Goal: Transaction & Acquisition: Purchase product/service

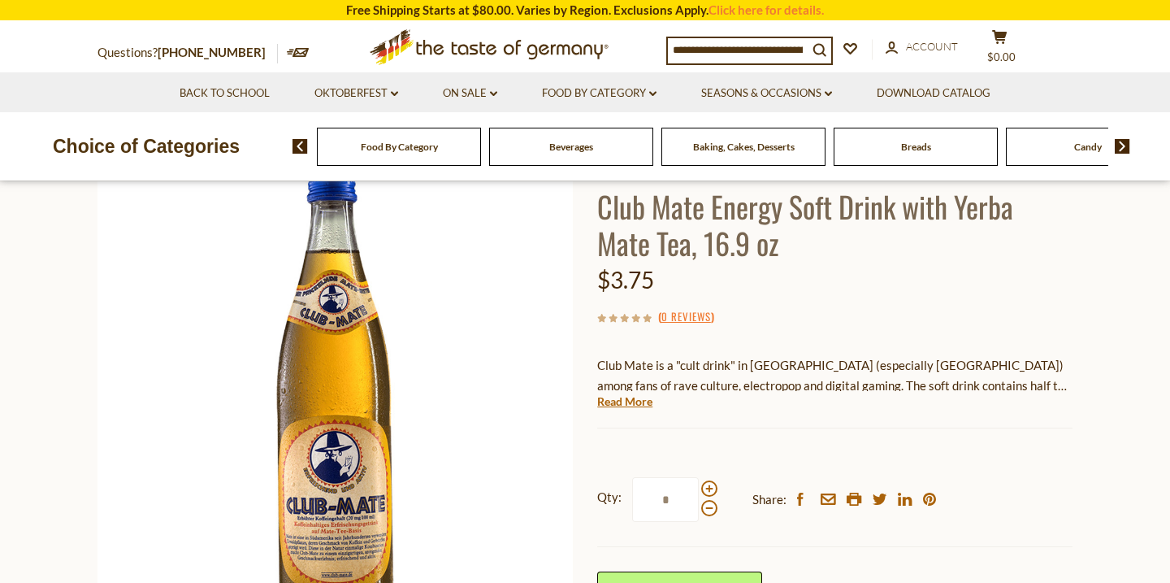
scroll to position [141, 0]
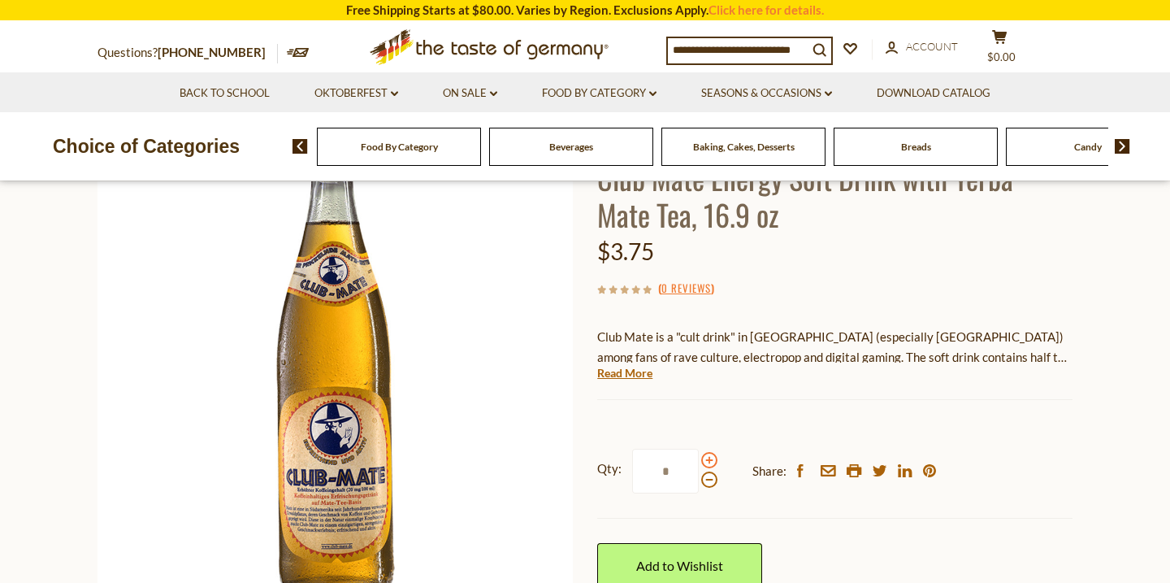
click at [711, 457] on span at bounding box center [709, 460] width 16 height 16
click at [699, 457] on input "*" at bounding box center [665, 470] width 67 height 45
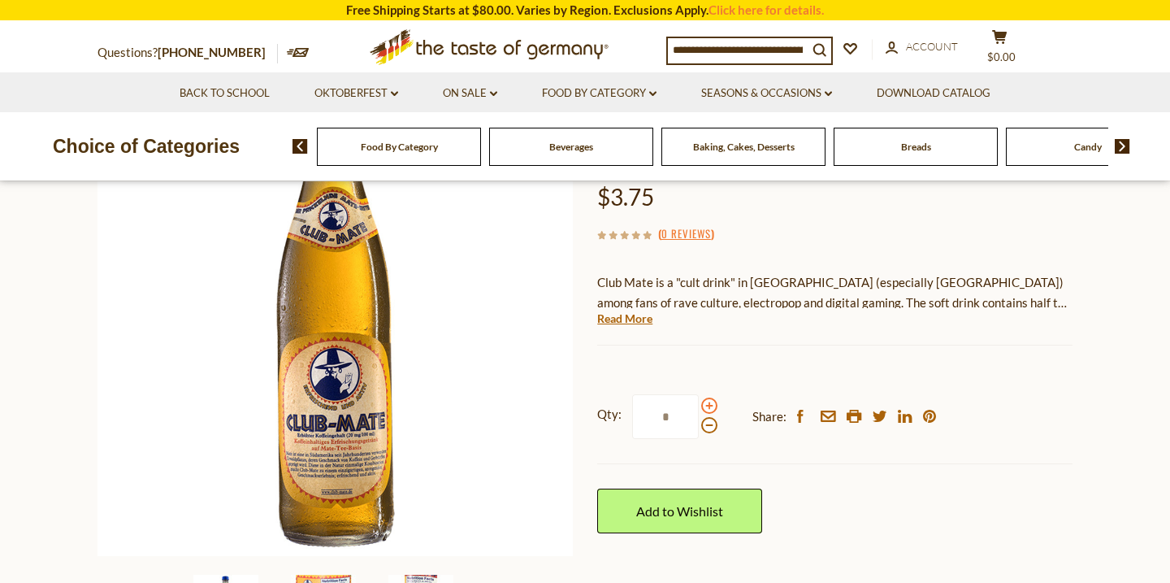
scroll to position [196, 0]
click at [712, 402] on span at bounding box center [709, 404] width 16 height 16
click at [699, 402] on input "*" at bounding box center [665, 415] width 67 height 45
click at [708, 404] on span at bounding box center [709, 404] width 16 height 16
click at [699, 404] on input "*" at bounding box center [665, 415] width 67 height 45
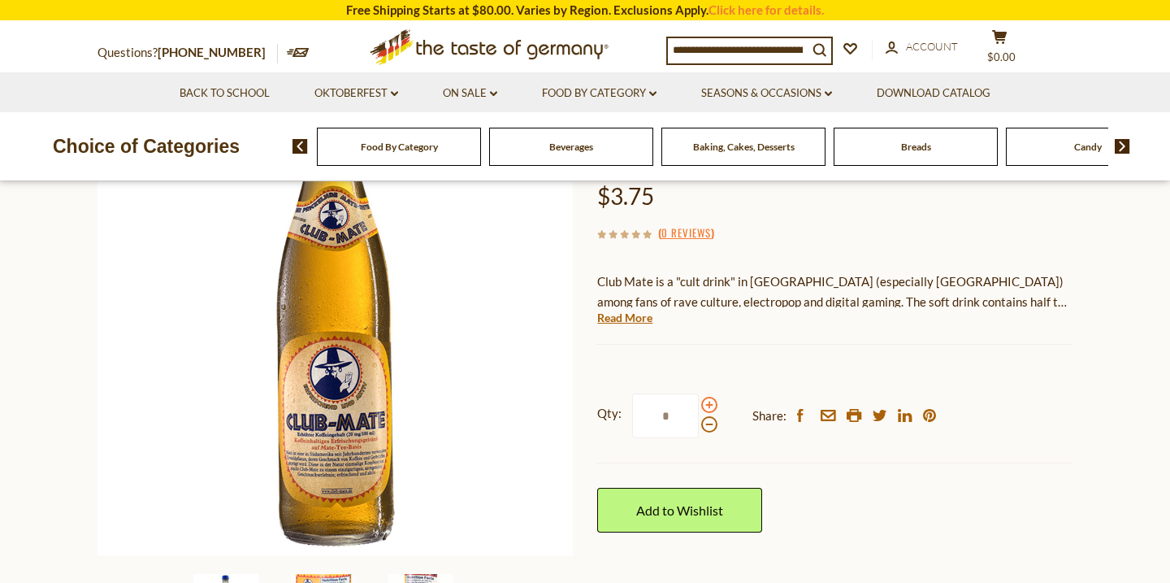
click at [708, 404] on span at bounding box center [709, 404] width 16 height 16
click at [699, 404] on input "*" at bounding box center [665, 415] width 67 height 45
click at [708, 404] on span at bounding box center [709, 404] width 16 height 16
click at [699, 404] on input "*" at bounding box center [665, 415] width 67 height 45
click at [708, 404] on span at bounding box center [709, 404] width 16 height 16
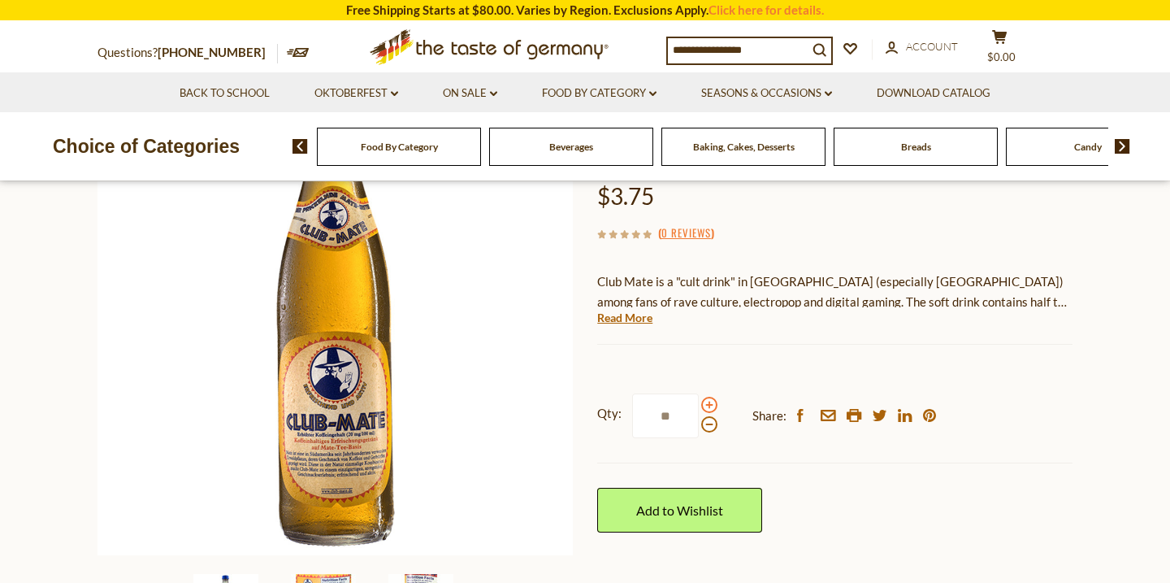
click at [699, 404] on input "**" at bounding box center [665, 415] width 67 height 45
click at [708, 404] on span at bounding box center [709, 404] width 16 height 16
click at [699, 404] on input "**" at bounding box center [665, 415] width 67 height 45
type input "**"
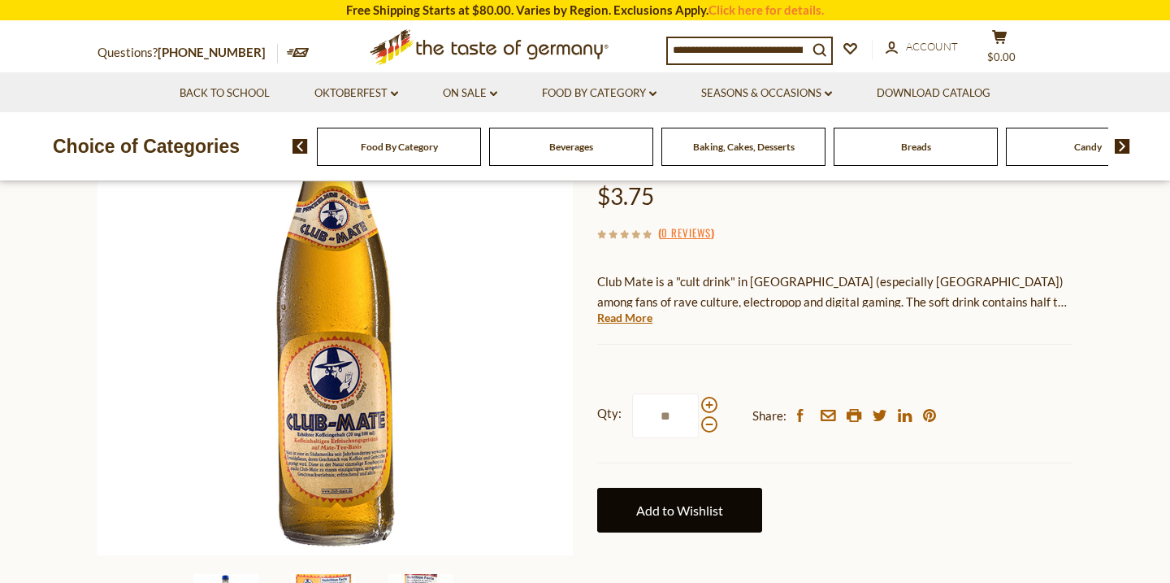
click at [686, 520] on link "Add to Wishlist" at bounding box center [679, 509] width 165 height 45
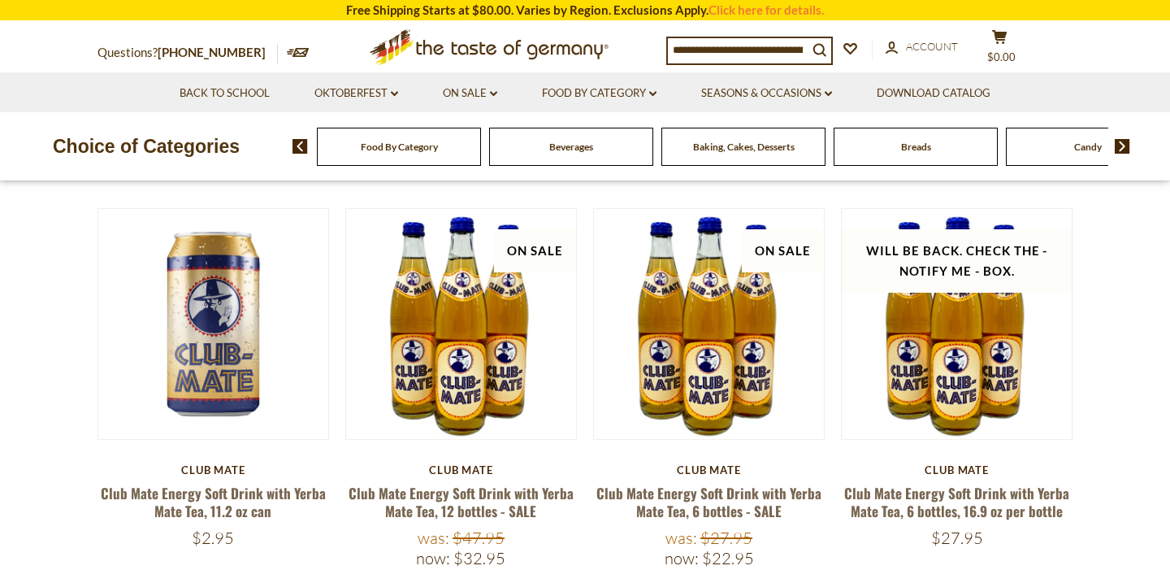
scroll to position [150, 0]
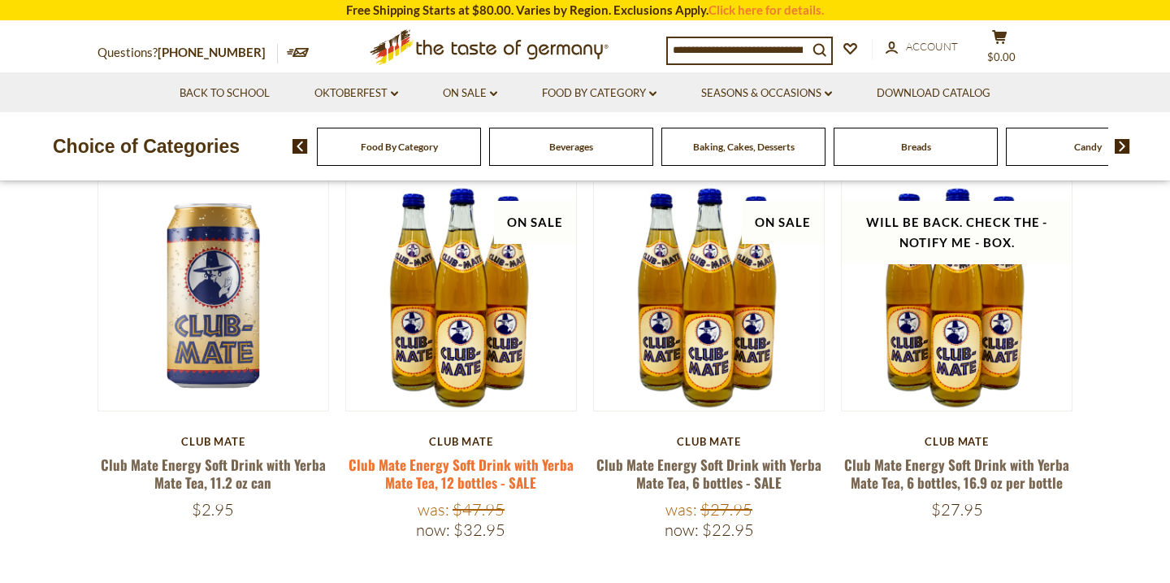
click at [510, 470] on link "Club Mate Energy Soft Drink with Yerba Mate Tea, 12 bottles - SALE" at bounding box center [461, 472] width 225 height 37
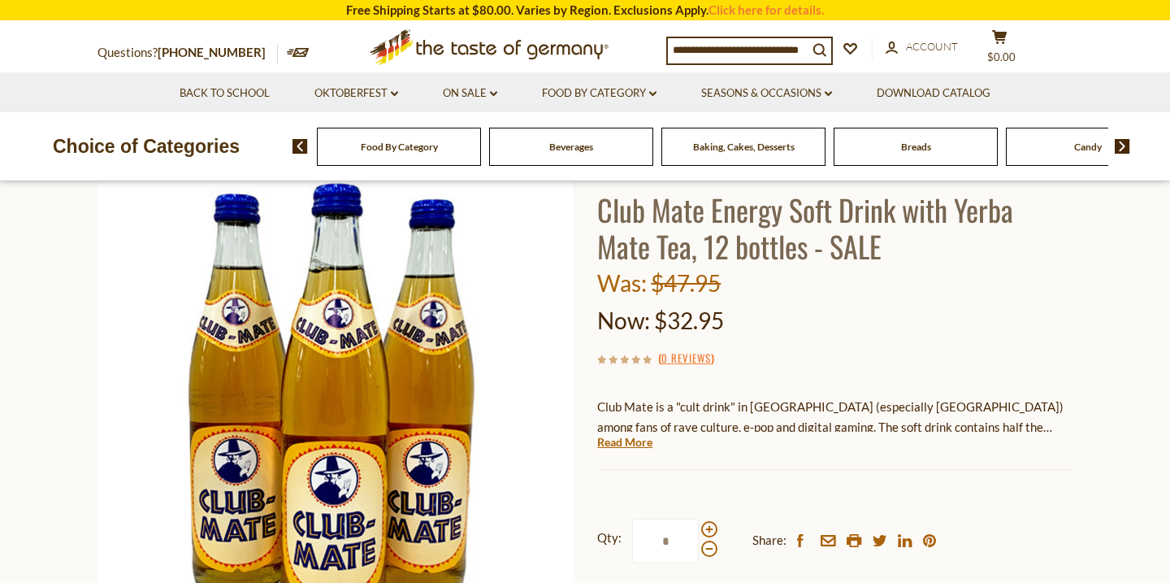
scroll to position [149, 0]
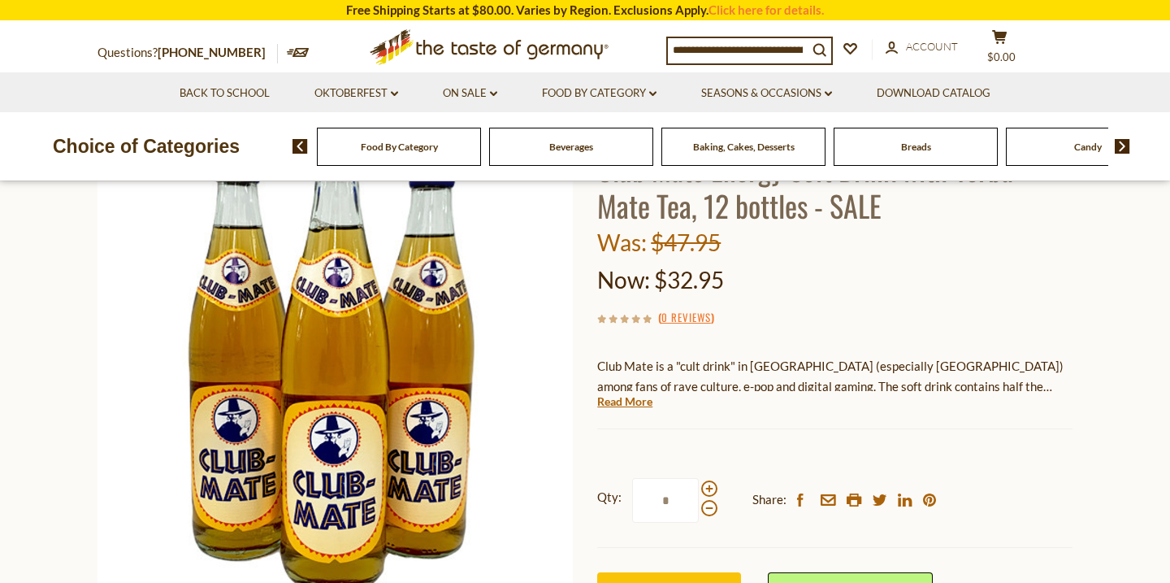
click at [648, 388] on p "Club Mate is a "cult drink" in Europe (especially Germany) among fans of rave c…" at bounding box center [834, 376] width 475 height 41
click at [630, 397] on link "Read More" at bounding box center [624, 401] width 55 height 16
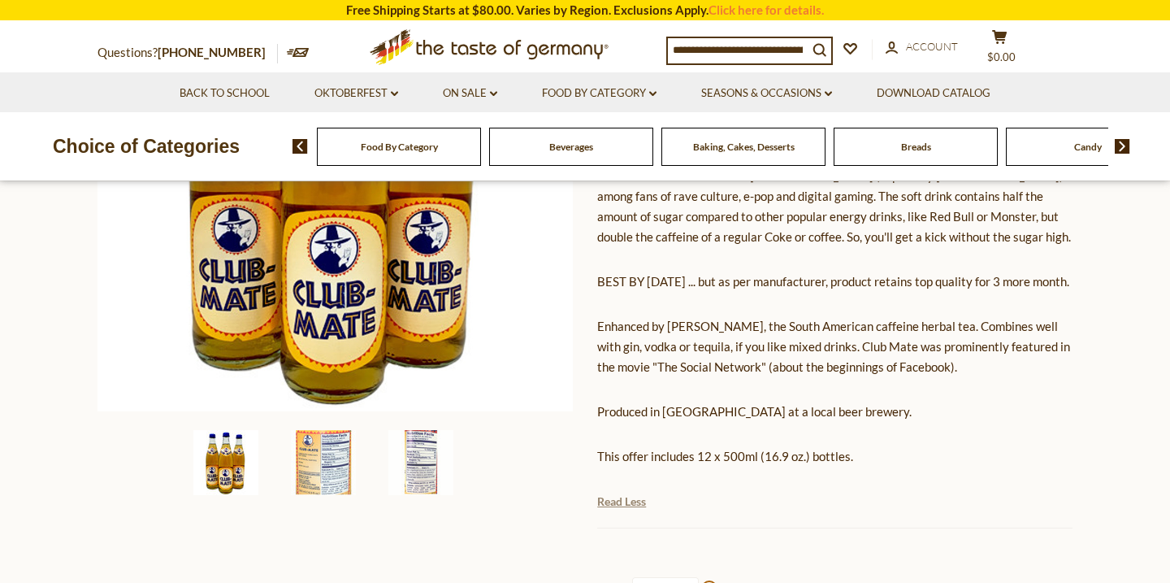
scroll to position [343, 0]
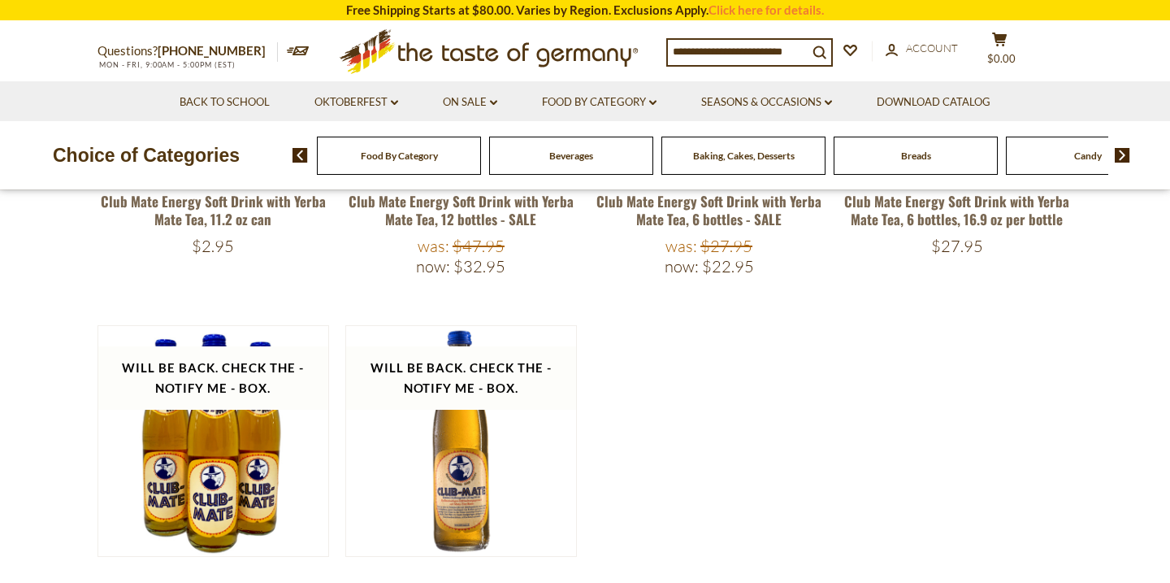
scroll to position [552, 0]
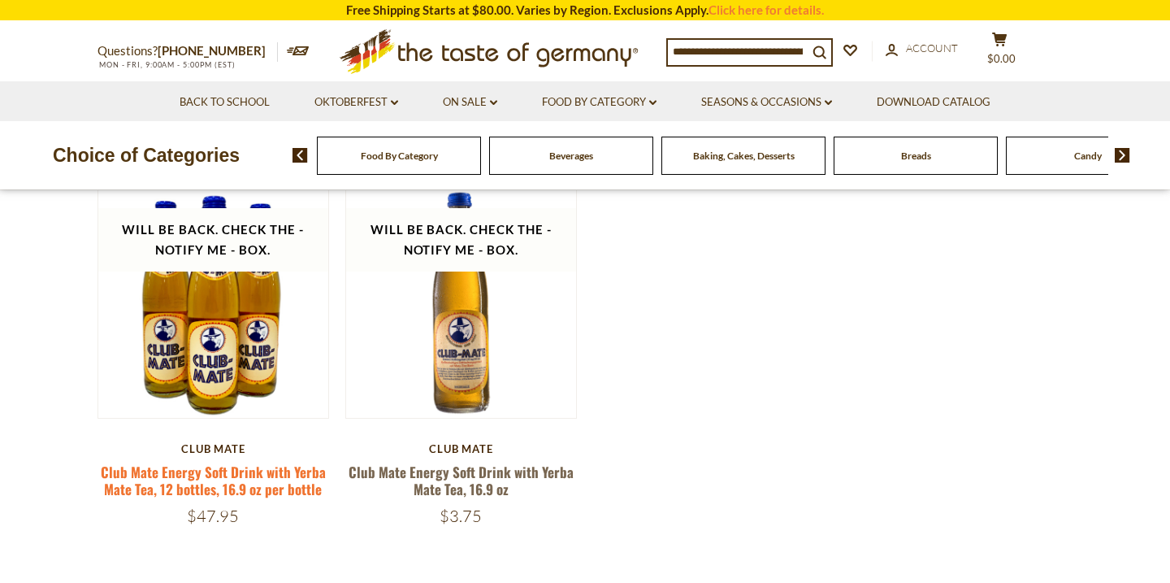
click at [220, 466] on link "Club Mate Energy Soft Drink with Yerba Mate Tea, 12 bottles, 16.9 oz per bottle" at bounding box center [213, 479] width 225 height 37
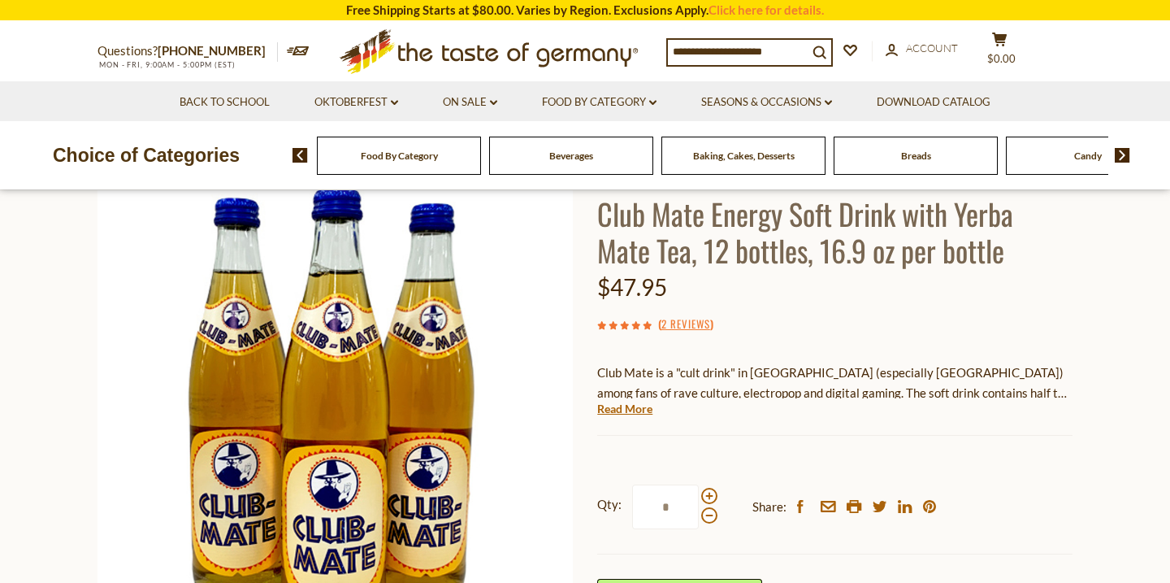
scroll to position [110, 0]
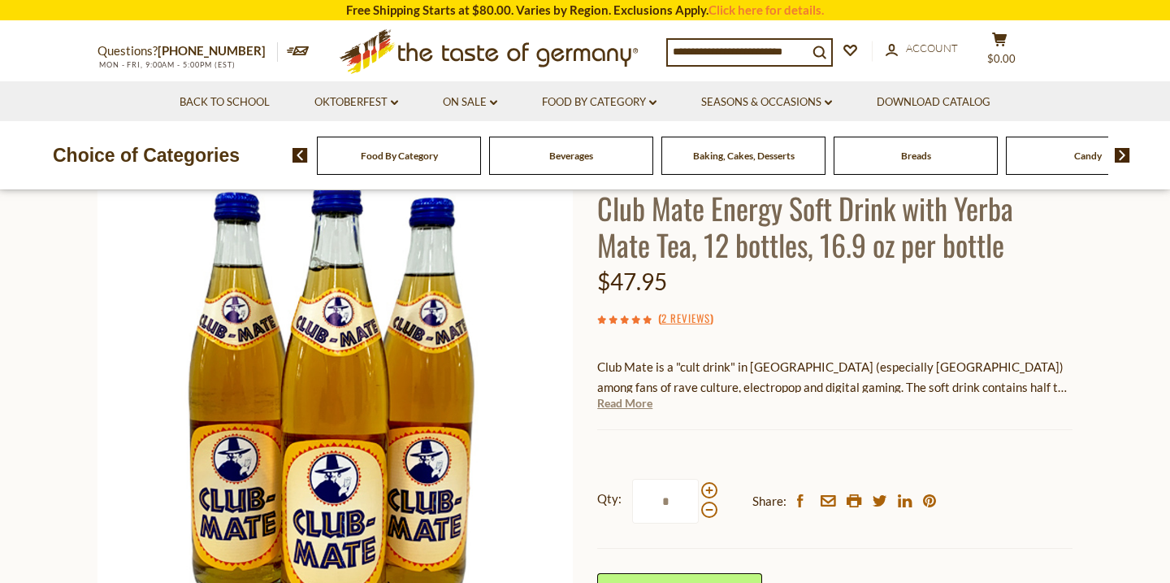
click at [628, 404] on link "Read More" at bounding box center [624, 403] width 55 height 16
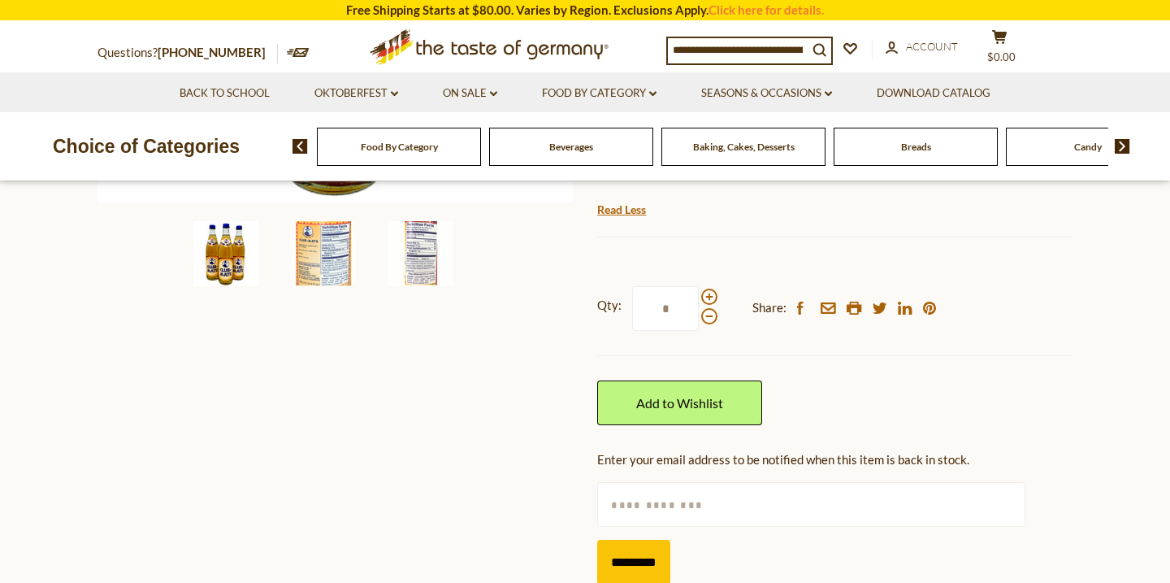
scroll to position [549, 0]
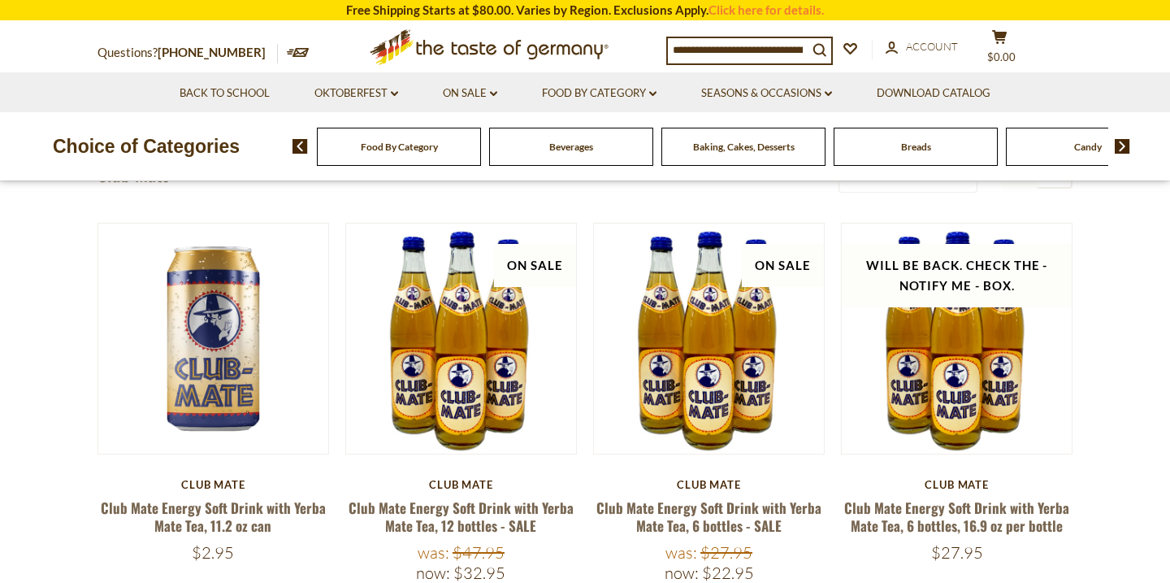
scroll to position [105, 0]
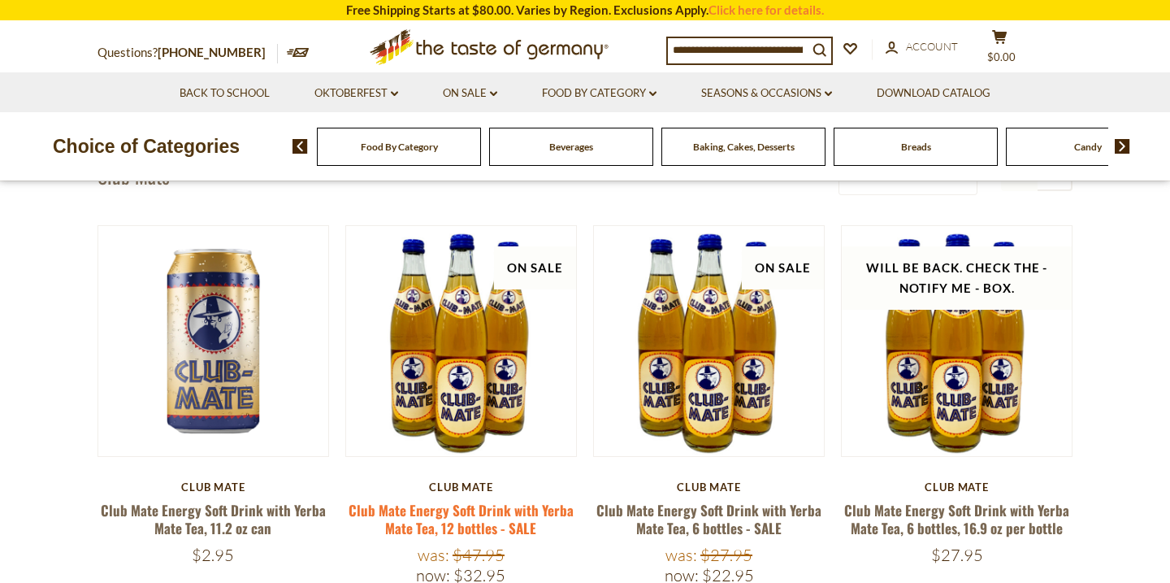
click at [500, 522] on link "Club Mate Energy Soft Drink with Yerba Mate Tea, 12 bottles - SALE" at bounding box center [461, 518] width 225 height 37
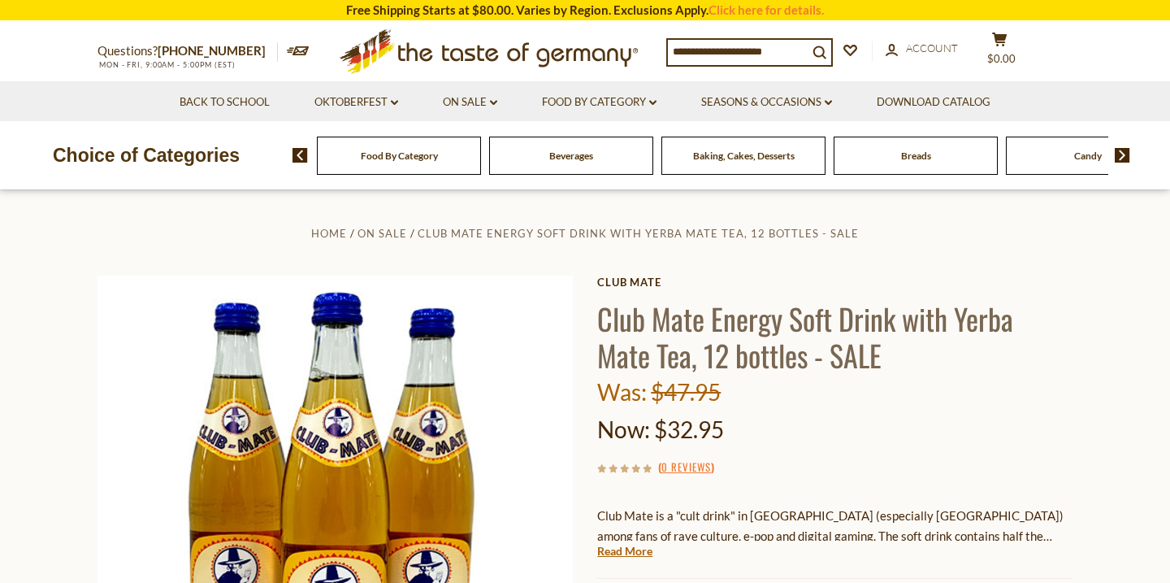
scroll to position [229, 0]
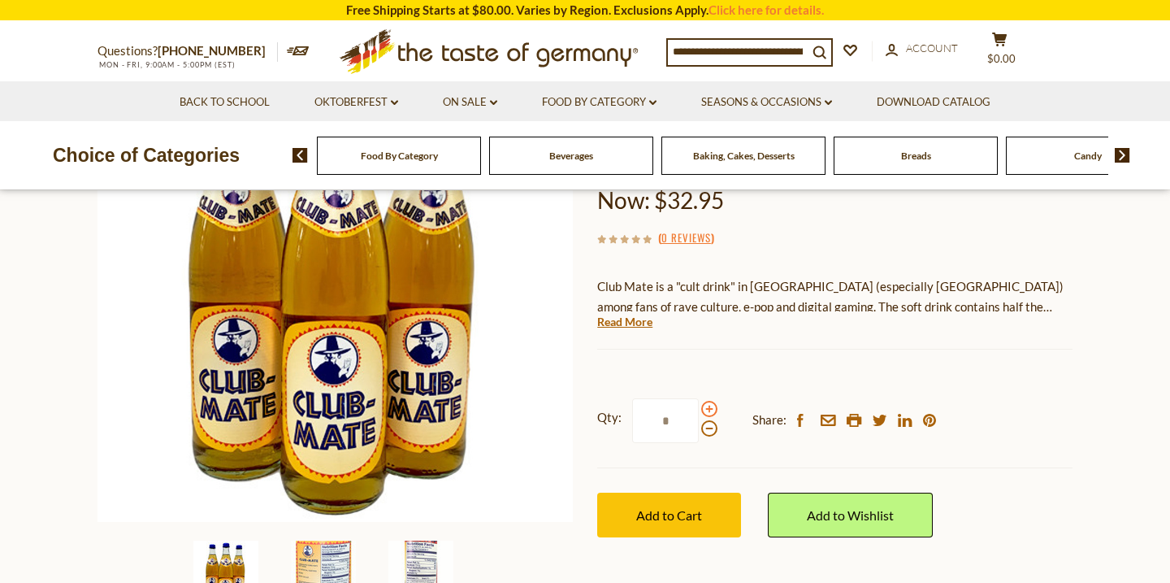
click at [707, 406] on span at bounding box center [709, 409] width 16 height 16
click at [699, 406] on input "*" at bounding box center [665, 420] width 67 height 45
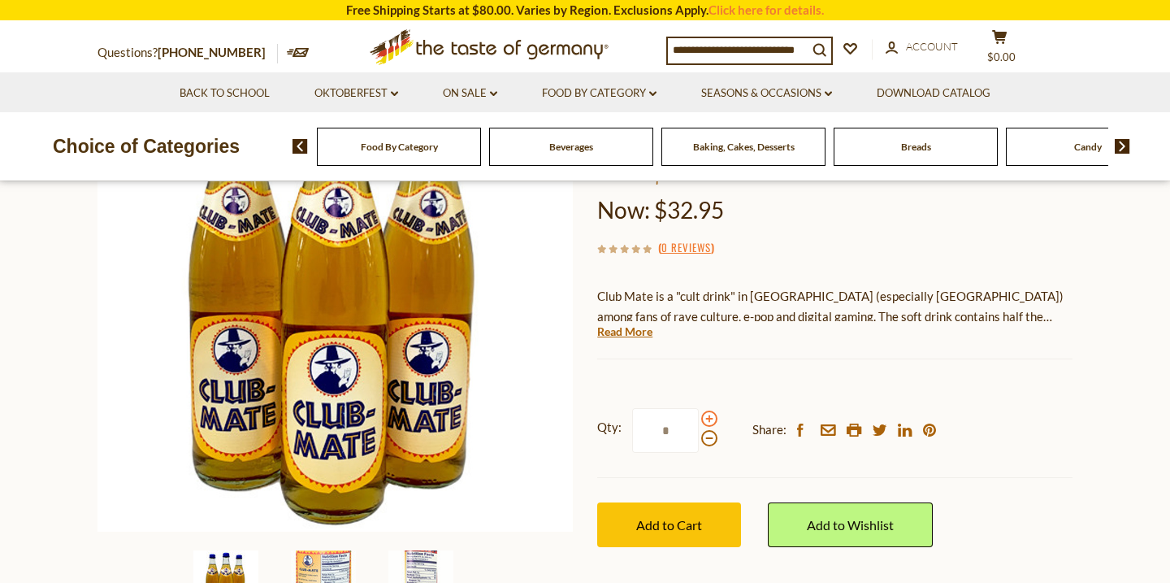
scroll to position [216, 0]
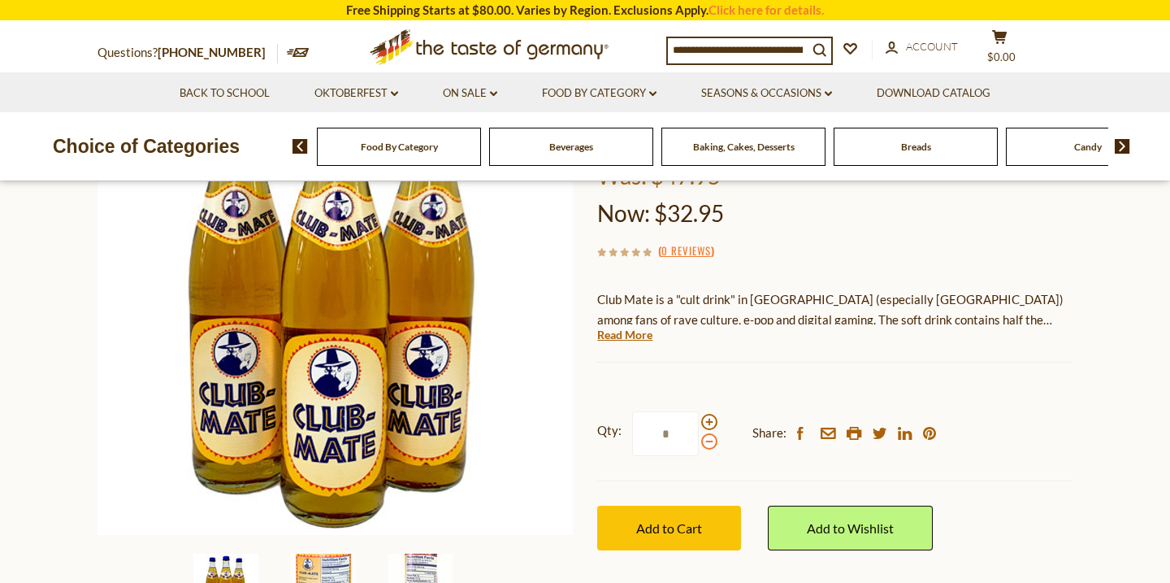
click at [705, 443] on span at bounding box center [709, 441] width 16 height 16
click at [699, 443] on input "*" at bounding box center [665, 433] width 67 height 45
click at [707, 419] on span at bounding box center [709, 422] width 16 height 16
click at [699, 419] on input "*" at bounding box center [665, 433] width 67 height 45
click at [708, 447] on span at bounding box center [709, 441] width 16 height 16
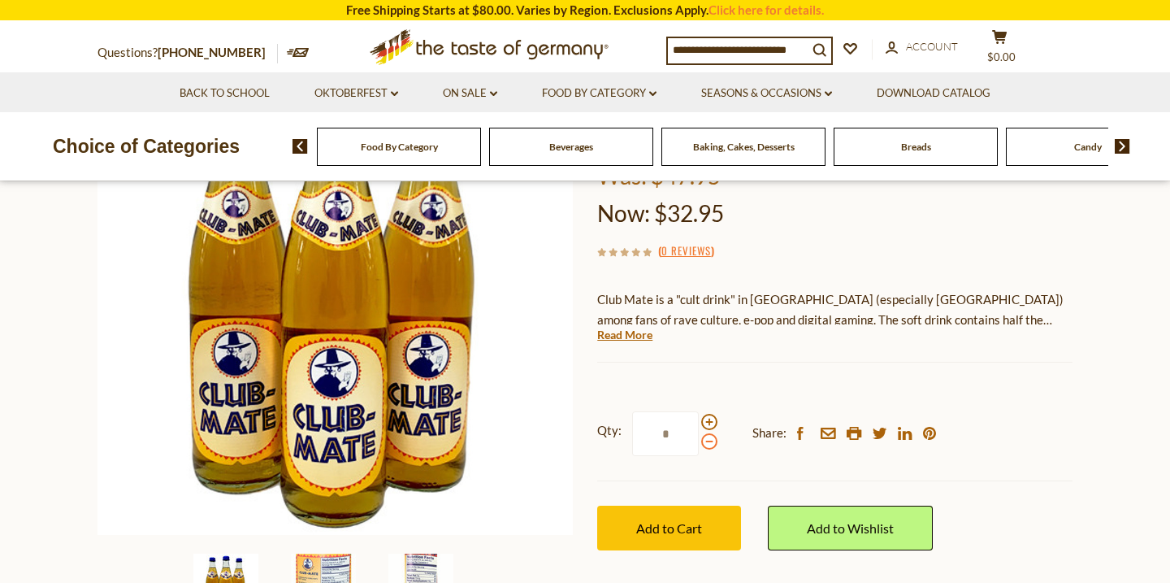
click at [699, 447] on input "*" at bounding box center [665, 433] width 67 height 45
type input "*"
click at [663, 520] on span "Add to Cart" at bounding box center [669, 527] width 66 height 15
click at [629, 97] on link "Food By Category dropdown_arrow" at bounding box center [599, 93] width 115 height 18
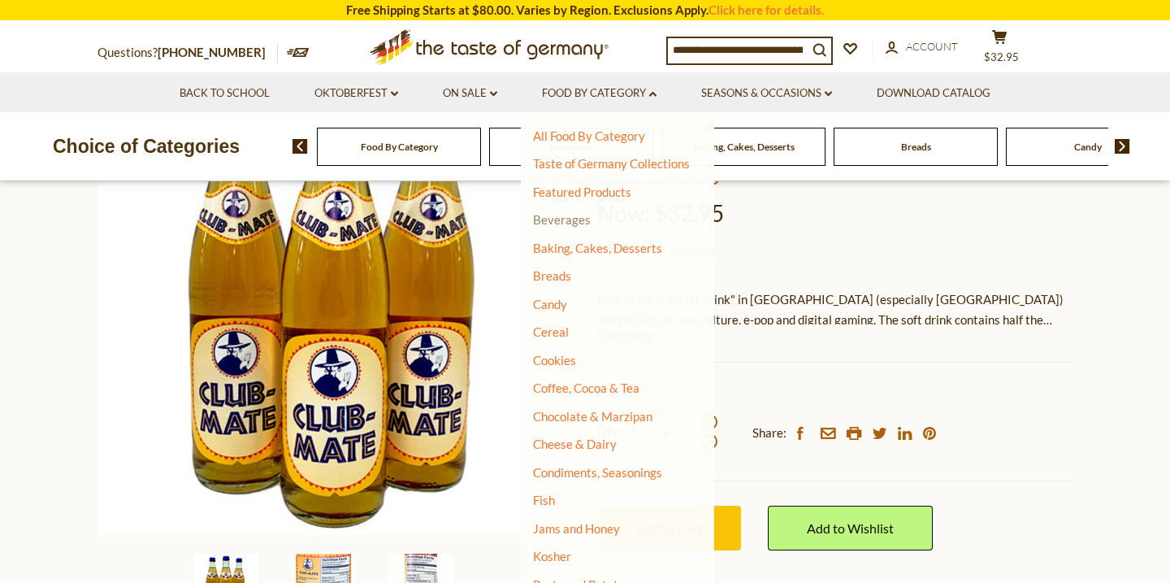
click at [565, 220] on link "Beverages" at bounding box center [562, 219] width 58 height 15
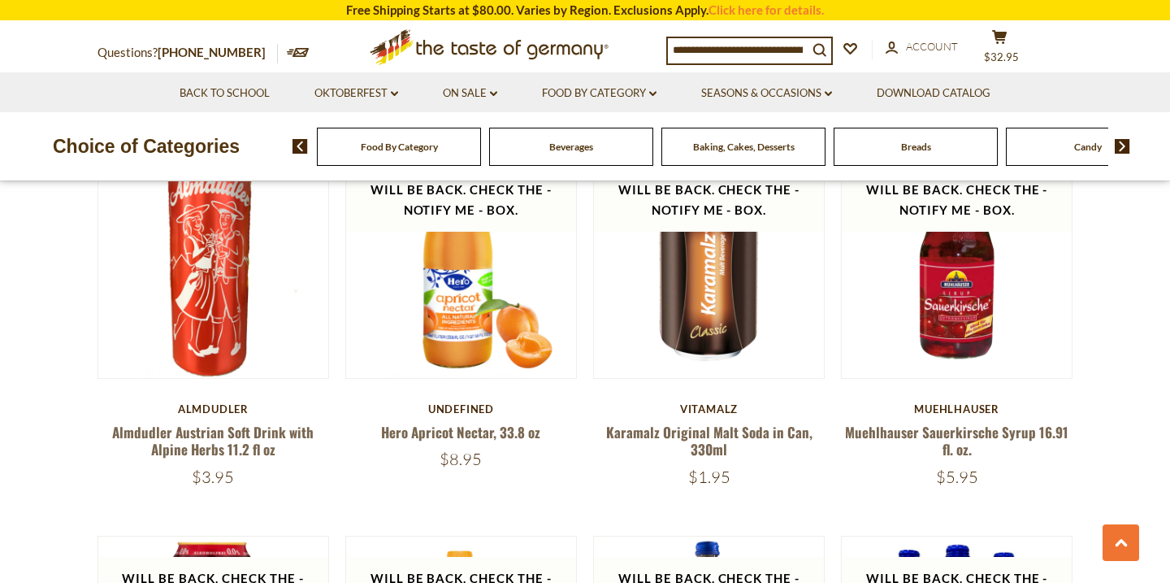
scroll to position [2508, 0]
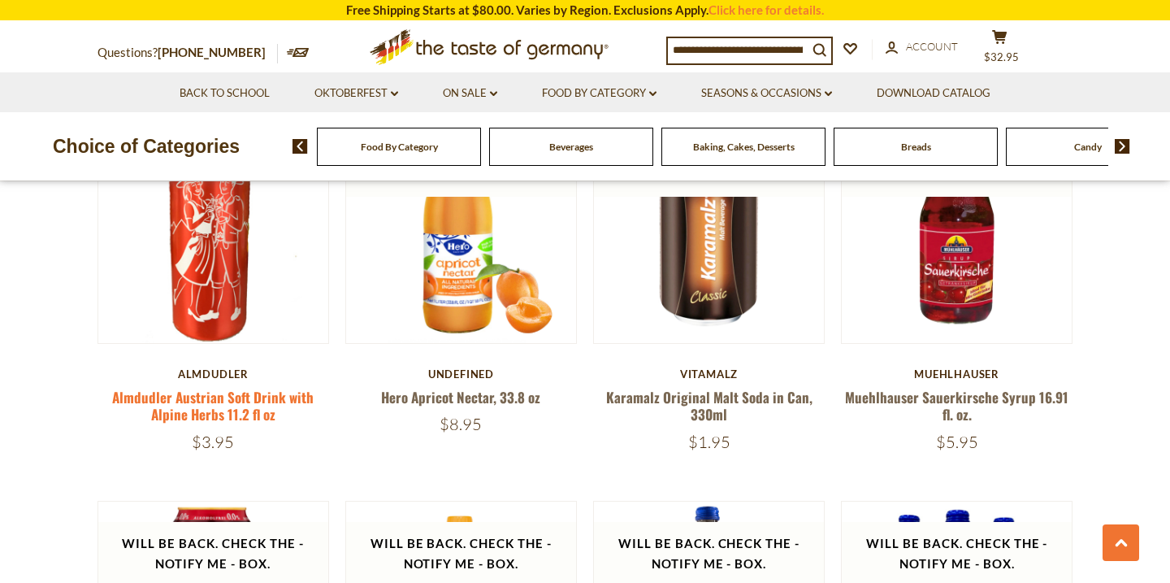
click at [229, 403] on link "Almdudler Austrian Soft Drink with Alpine Herbs 11.2 fl oz" at bounding box center [212, 405] width 201 height 37
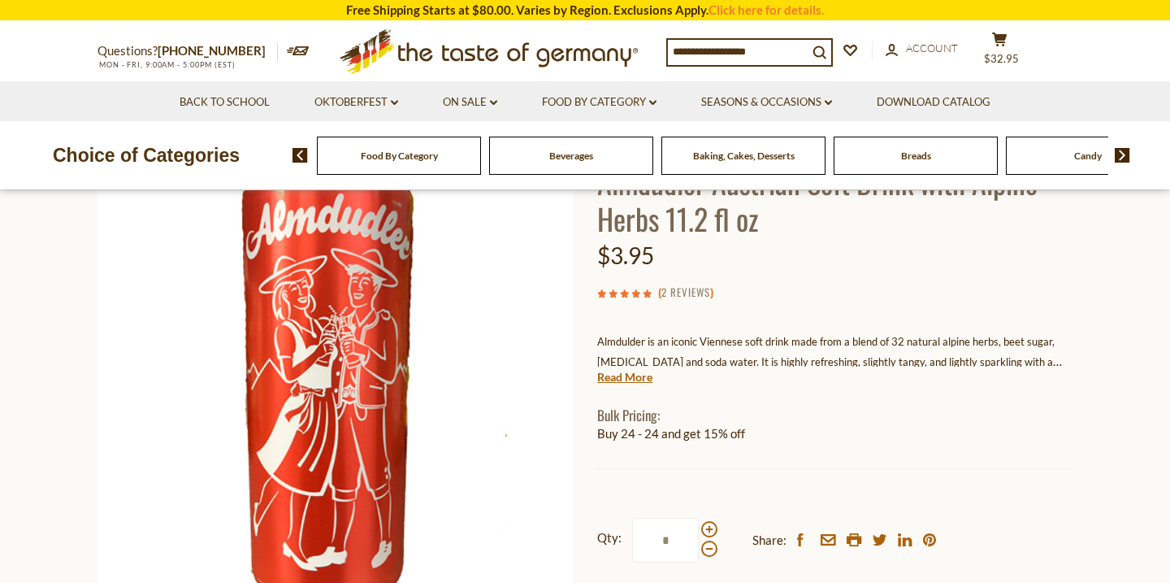
scroll to position [139, 0]
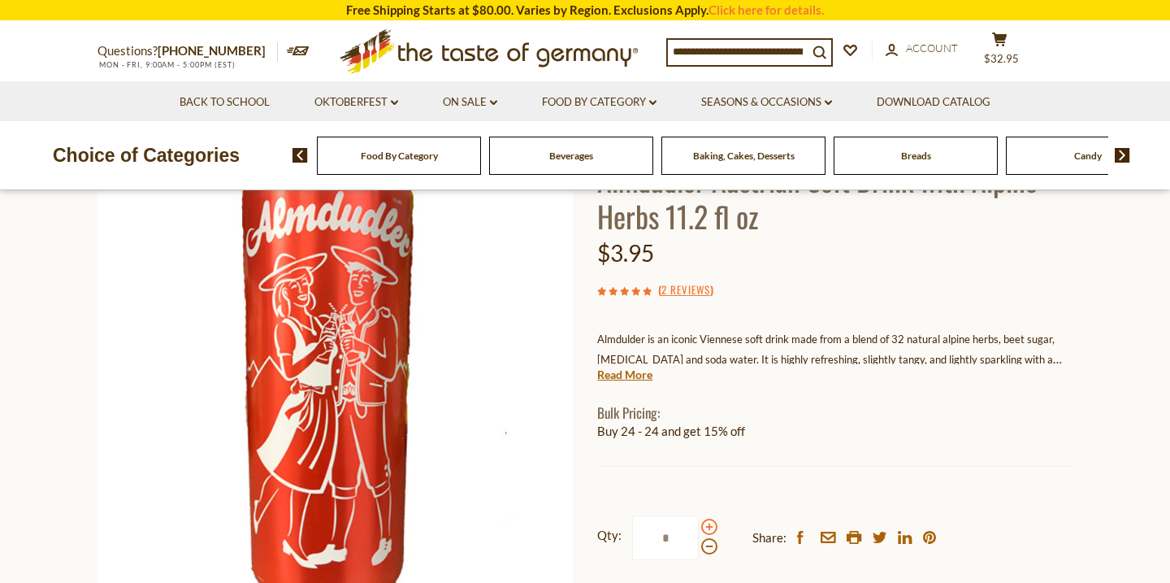
click at [708, 526] on span at bounding box center [709, 526] width 16 height 16
click at [699, 526] on input "*" at bounding box center [665, 537] width 67 height 45
click at [708, 526] on span at bounding box center [709, 526] width 16 height 16
click at [699, 526] on input "*" at bounding box center [665, 537] width 67 height 45
click at [708, 526] on span at bounding box center [709, 526] width 16 height 16
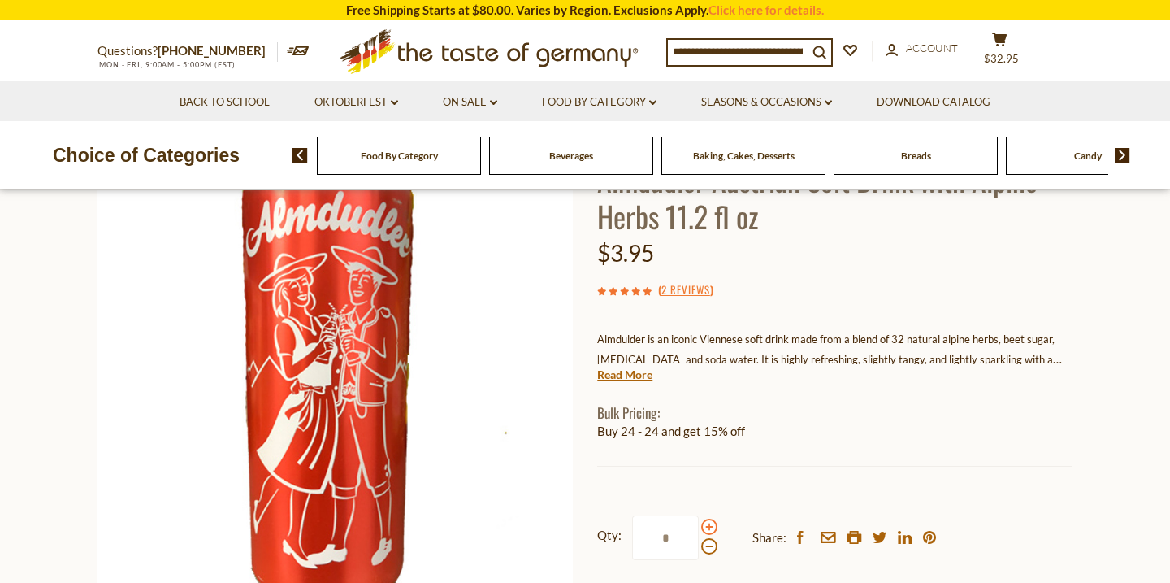
click at [699, 526] on input "*" at bounding box center [665, 537] width 67 height 45
click at [708, 526] on span at bounding box center [709, 526] width 16 height 16
click at [699, 526] on input "*" at bounding box center [665, 537] width 67 height 45
click at [708, 526] on span at bounding box center [709, 526] width 16 height 16
click at [699, 526] on input "*" at bounding box center [665, 537] width 67 height 45
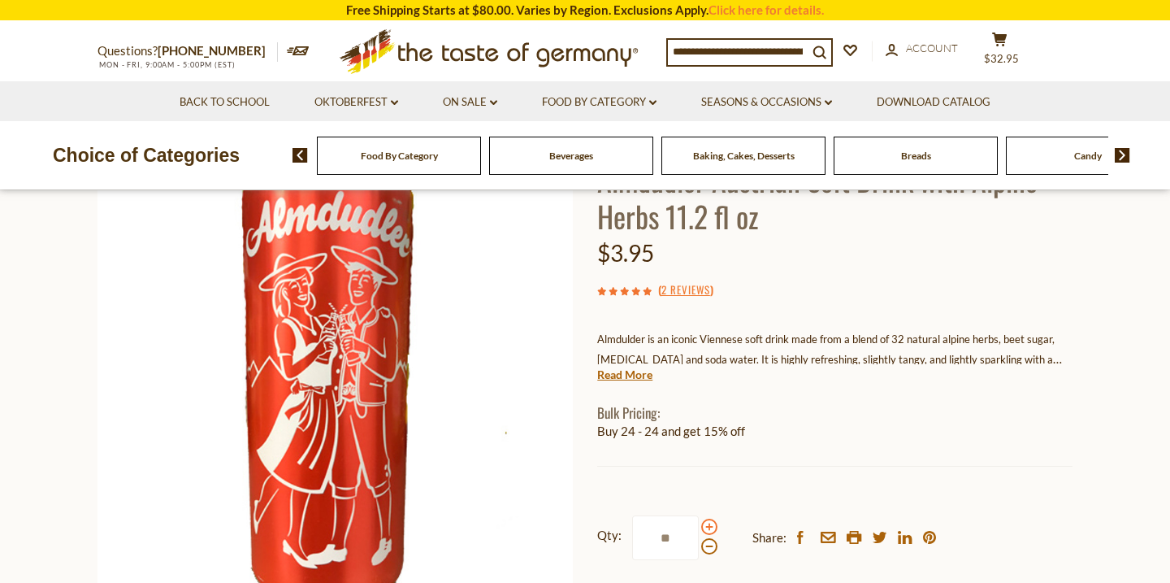
click at [708, 526] on span at bounding box center [709, 526] width 16 height 16
click at [699, 526] on input "**" at bounding box center [665, 537] width 67 height 45
click at [707, 553] on span at bounding box center [709, 546] width 16 height 16
click at [699, 553] on input "**" at bounding box center [665, 537] width 67 height 45
click at [707, 553] on span at bounding box center [709, 546] width 16 height 16
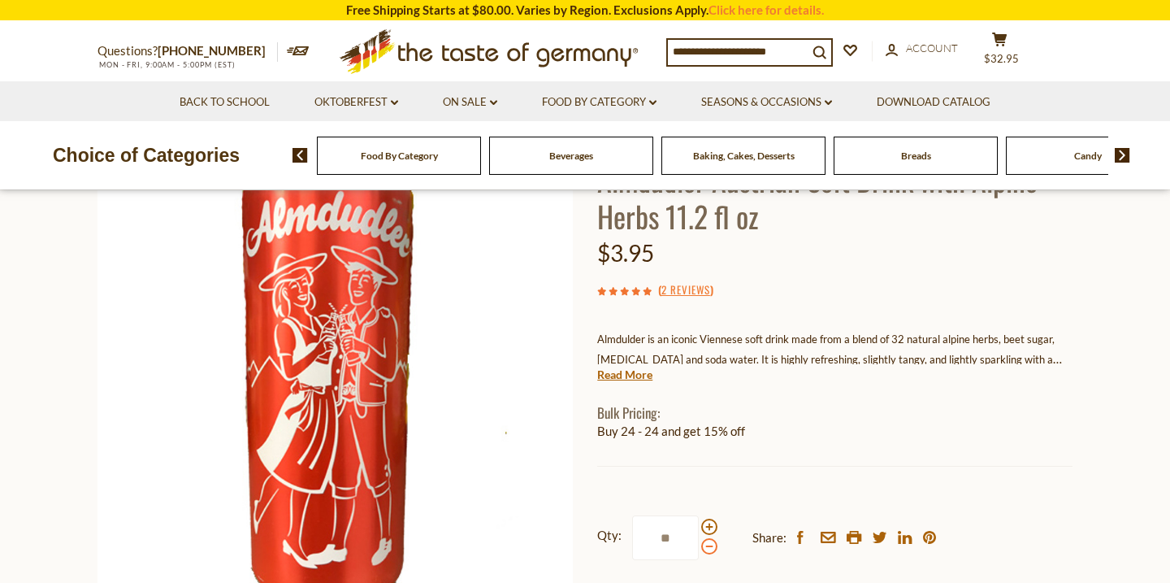
click at [699, 553] on input "**" at bounding box center [665, 537] width 67 height 45
click at [707, 526] on span at bounding box center [709, 526] width 16 height 16
click at [699, 526] on input "*" at bounding box center [665, 537] width 67 height 45
type input "**"
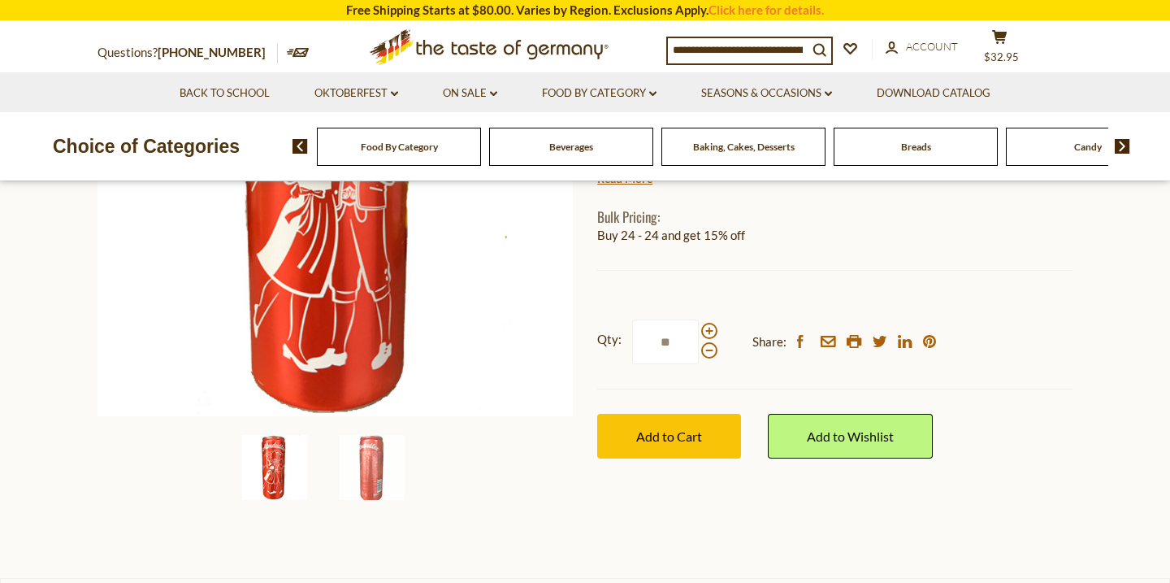
scroll to position [336, 0]
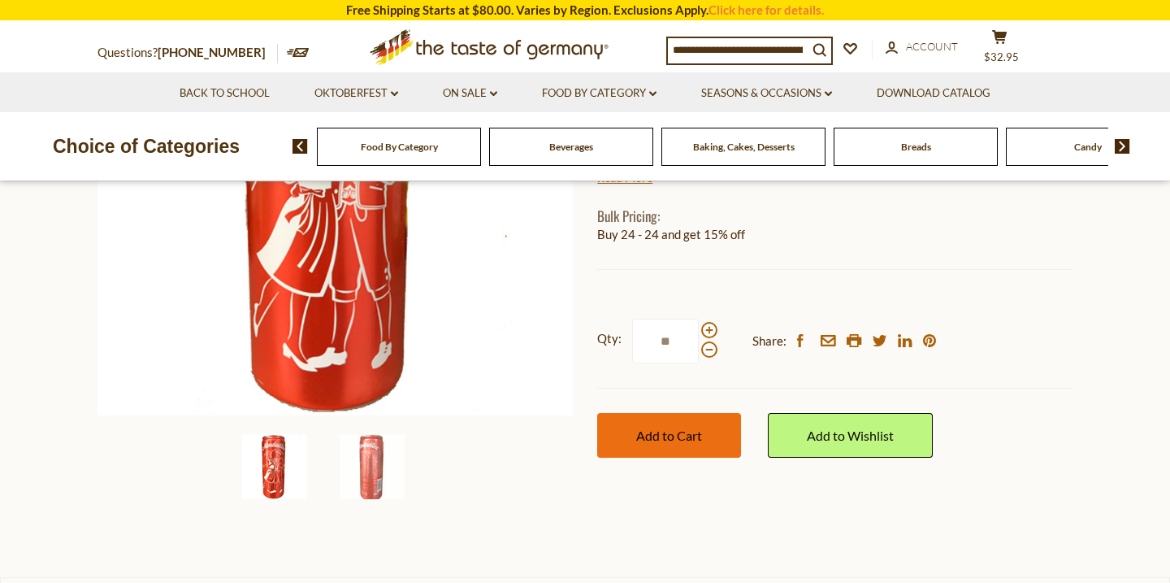
click at [668, 433] on span "Add to Cart" at bounding box center [669, 434] width 66 height 15
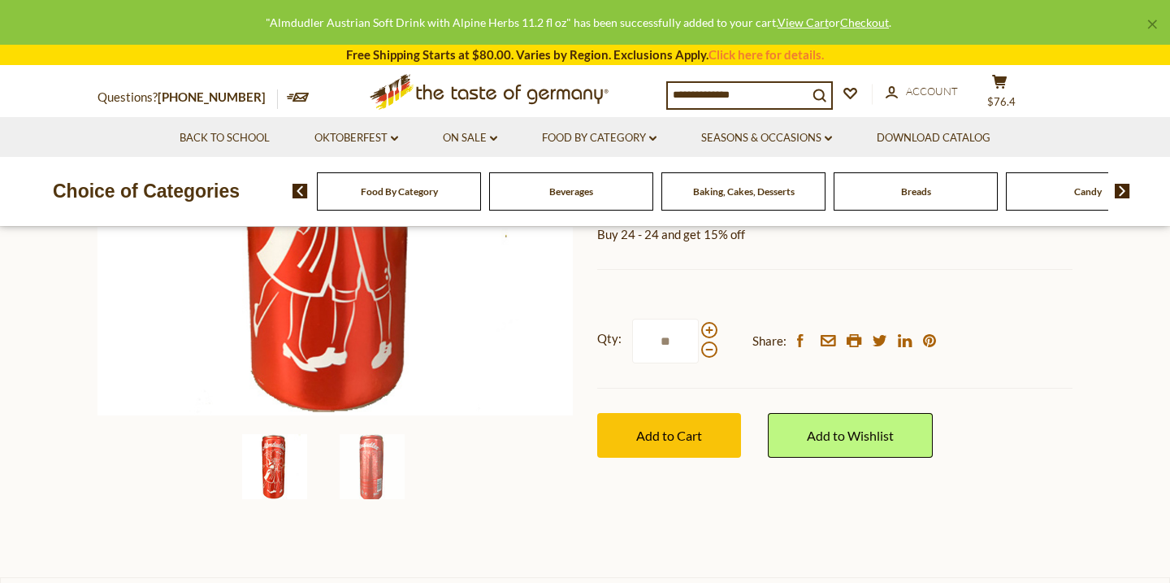
click at [581, 192] on span "Beverages" at bounding box center [571, 191] width 44 height 12
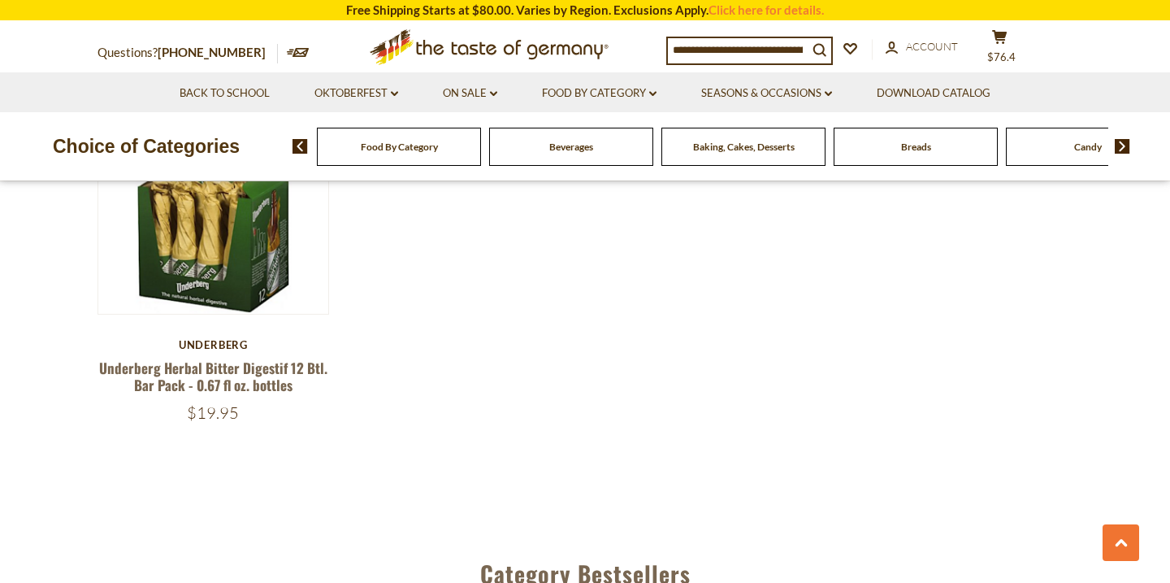
scroll to position [3247, 0]
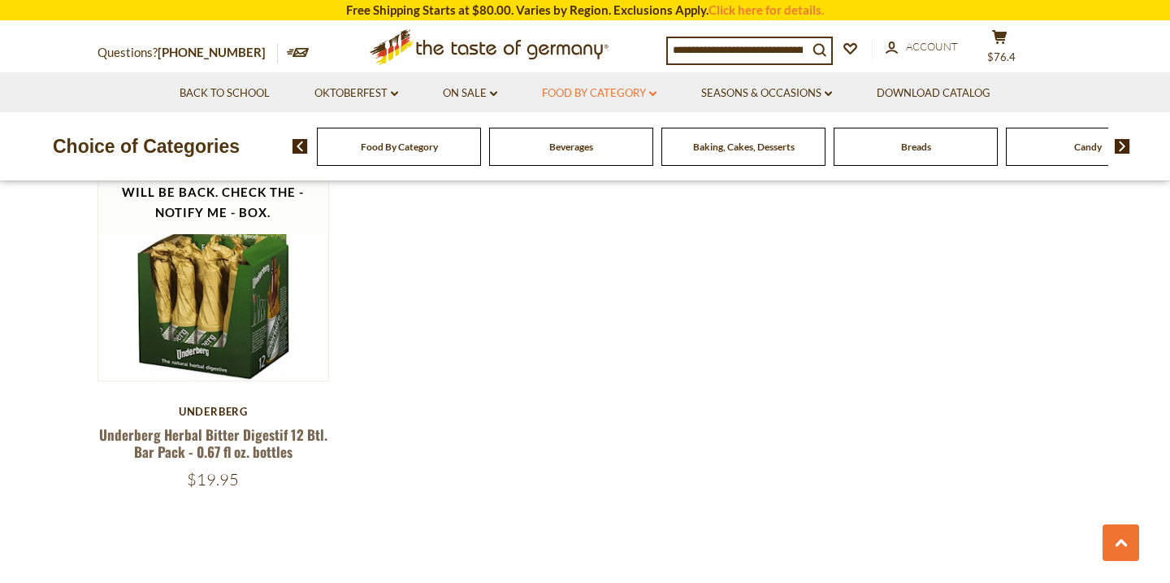
click at [645, 87] on link "Food By Category dropdown_arrow" at bounding box center [599, 93] width 115 height 18
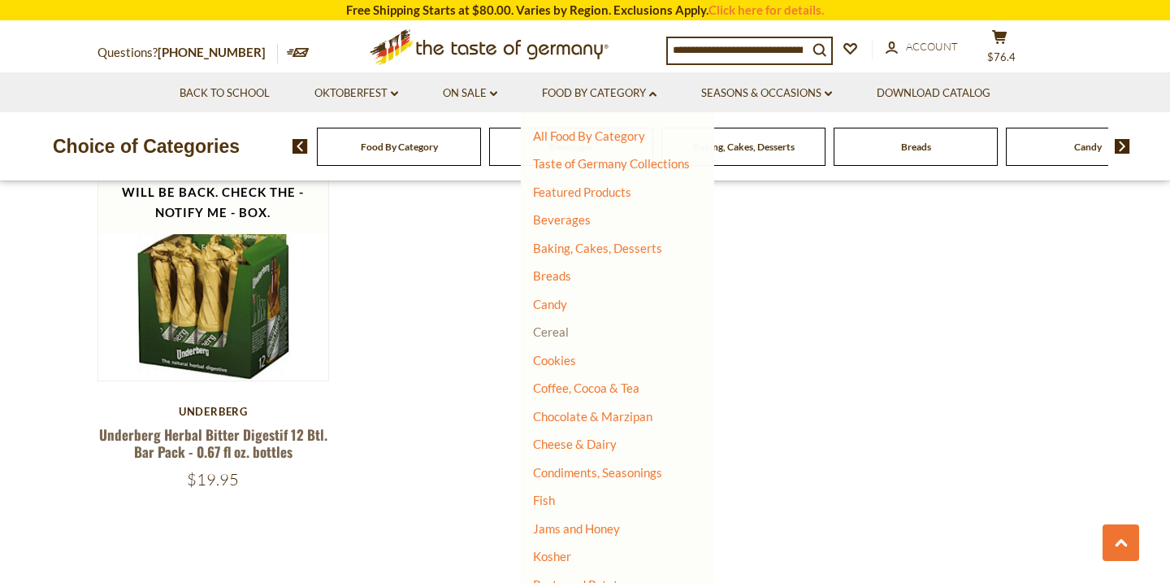
click at [560, 335] on link "Cereal" at bounding box center [551, 331] width 36 height 15
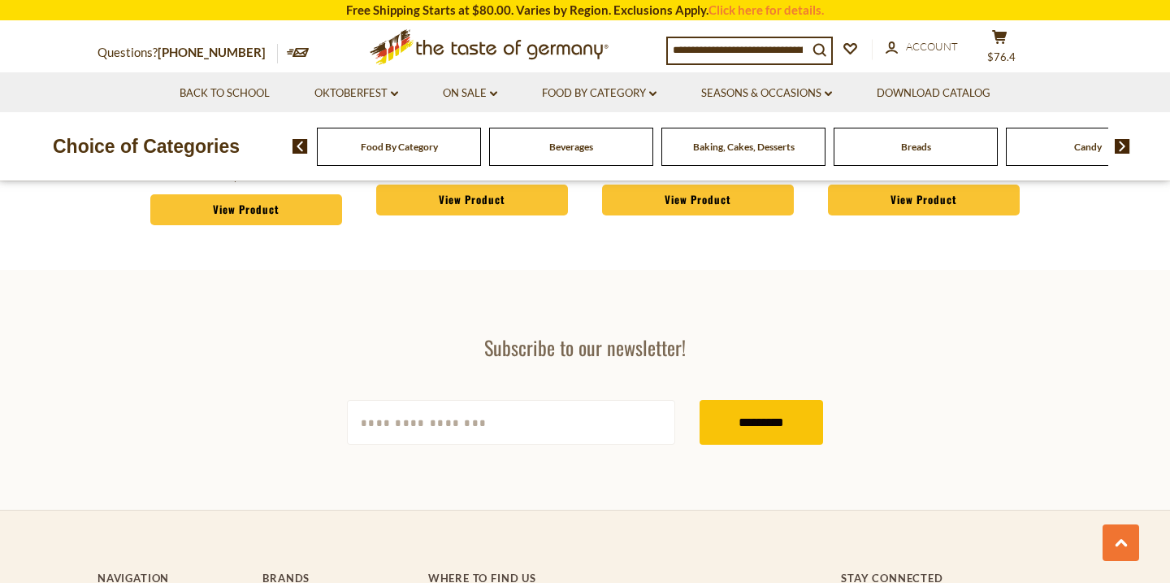
scroll to position [2918, 0]
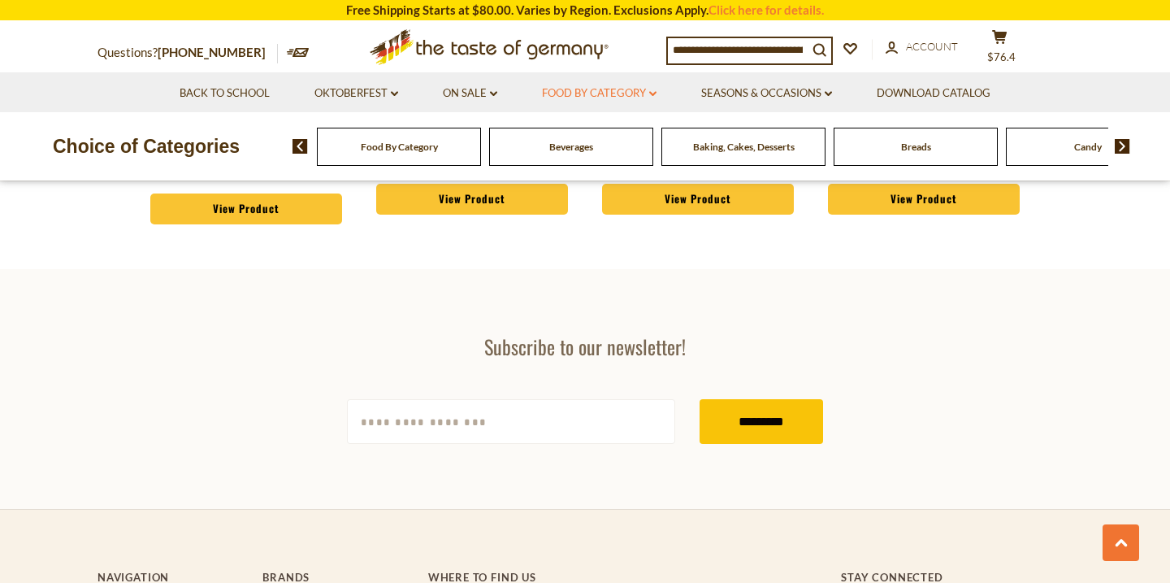
click at [624, 85] on link "Food By Category dropdown_arrow" at bounding box center [599, 93] width 115 height 18
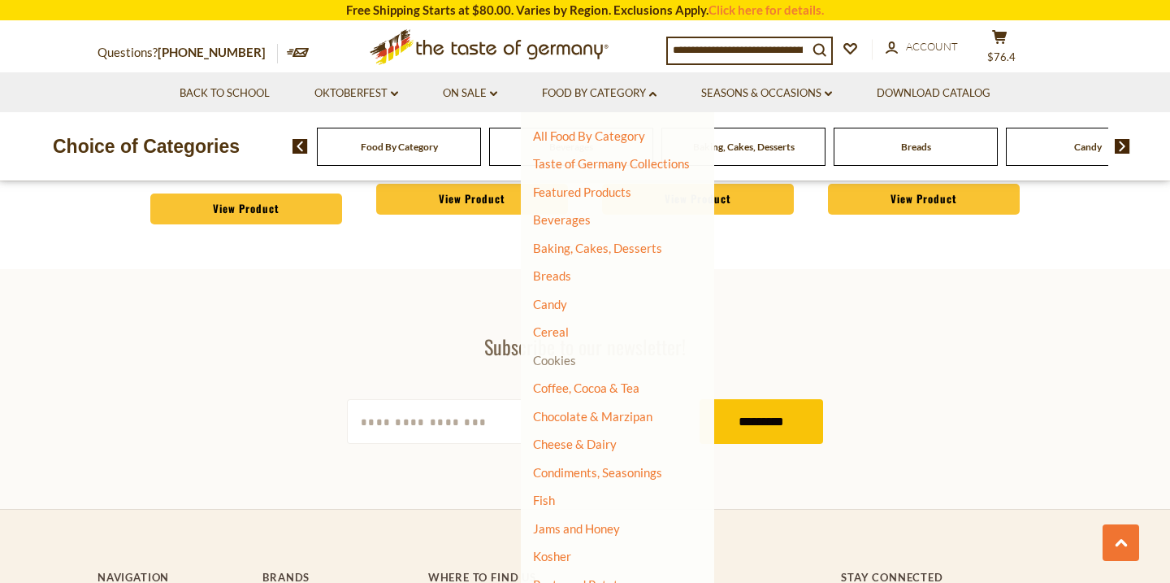
click at [565, 357] on link "Cookies" at bounding box center [554, 360] width 43 height 15
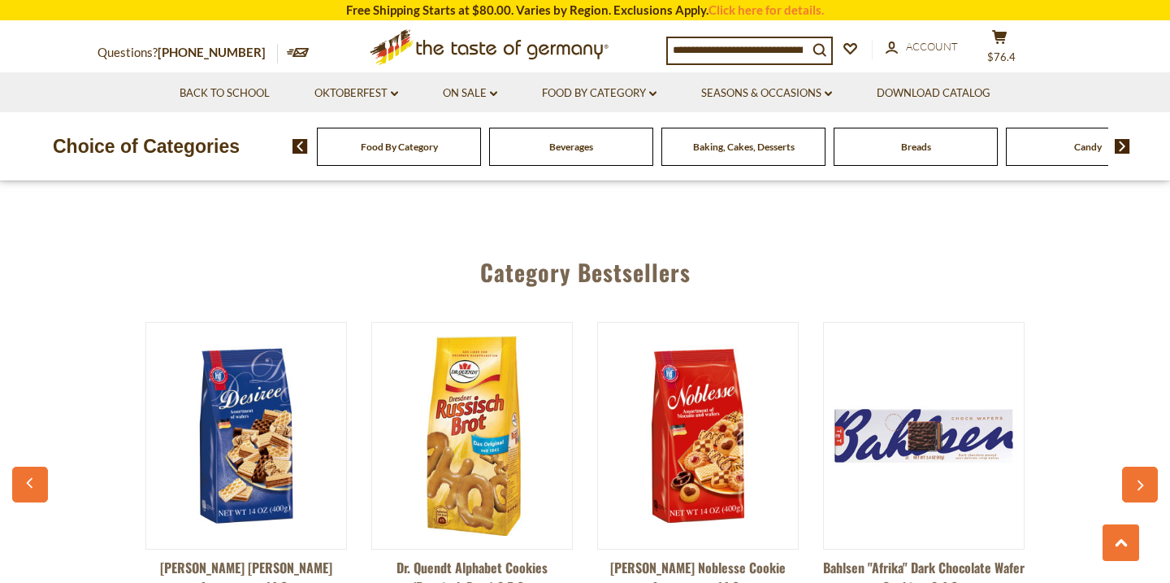
scroll to position [4511, 0]
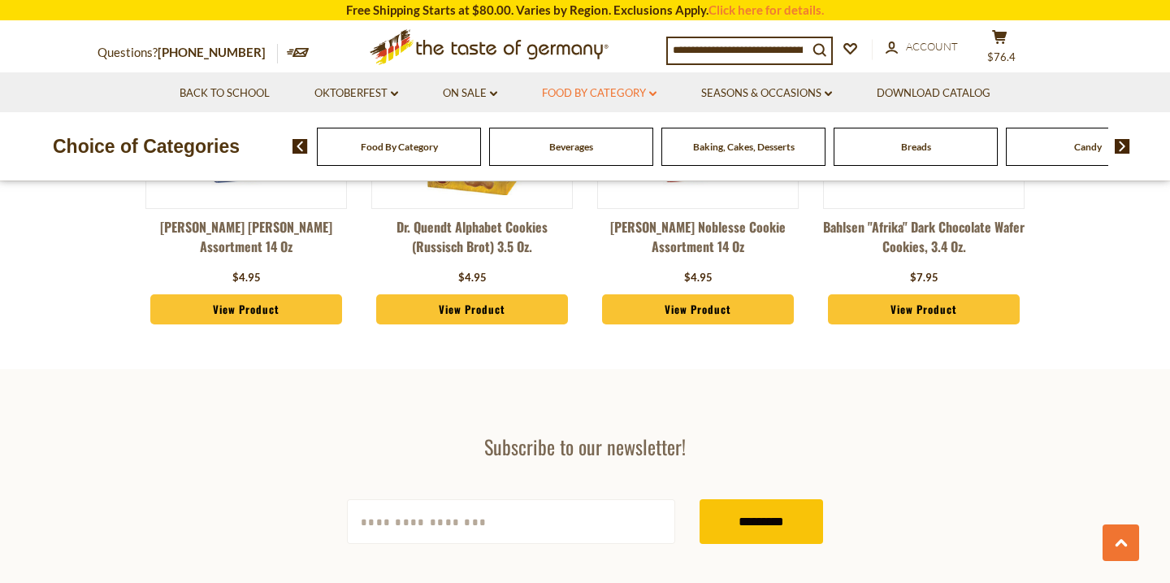
click at [652, 90] on link "Food By Category dropdown_arrow" at bounding box center [599, 93] width 115 height 18
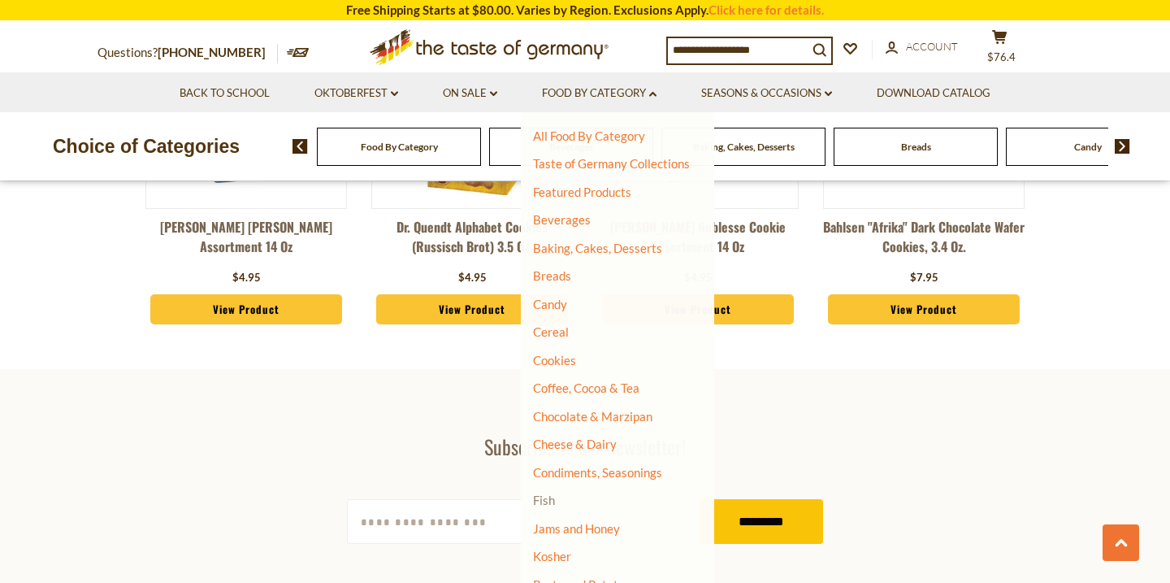
click at [539, 500] on link "Fish" at bounding box center [544, 499] width 22 height 15
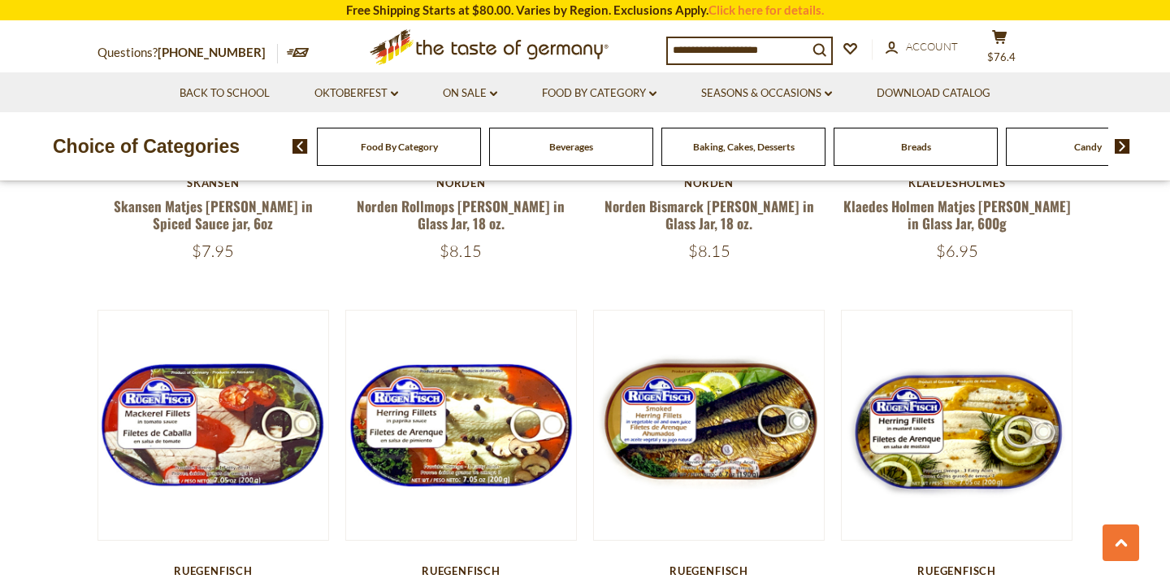
scroll to position [1418, 0]
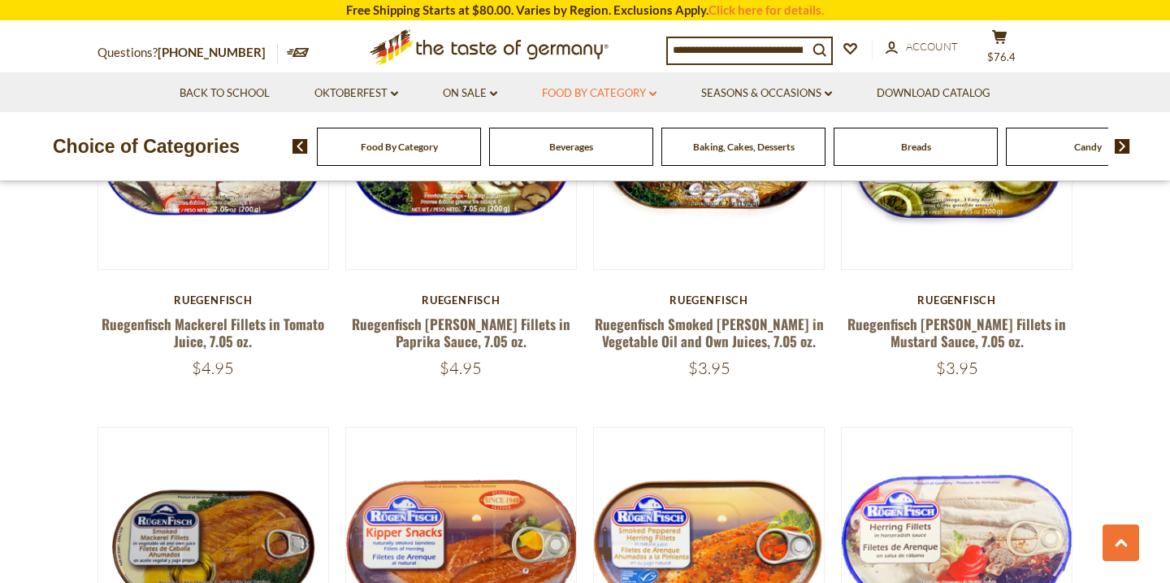
click at [651, 93] on icon "dropdown_arrow" at bounding box center [652, 94] width 7 height 6
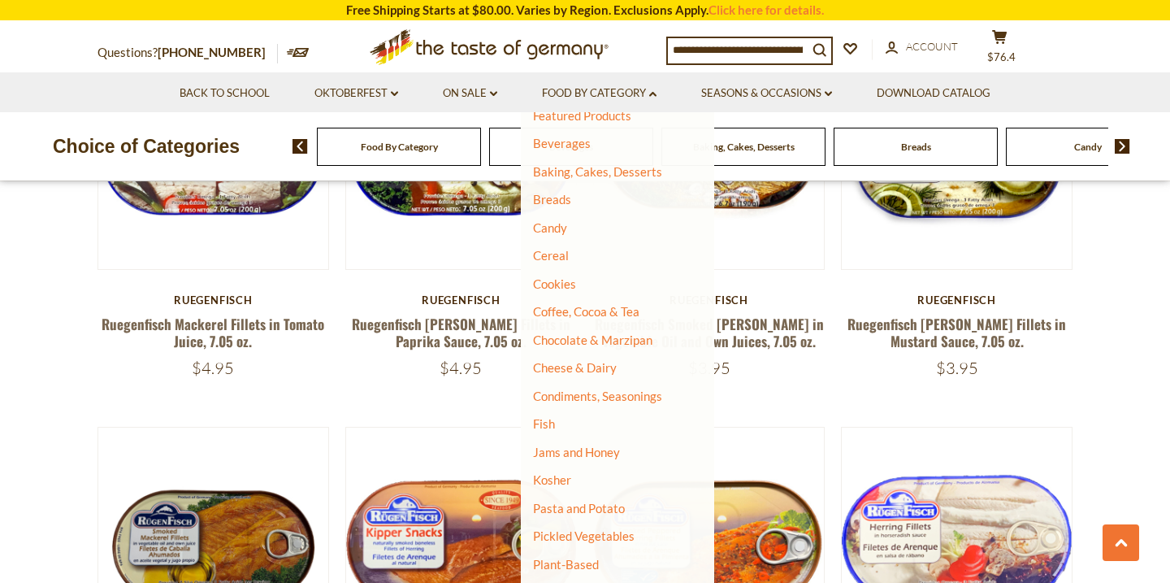
scroll to position [90, 0]
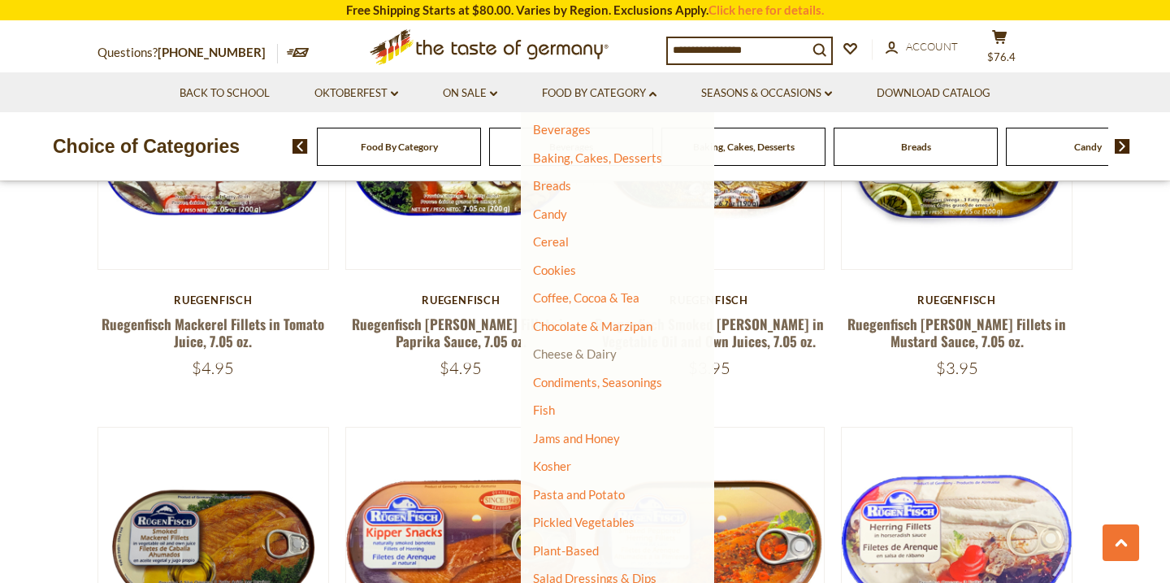
click at [594, 355] on link "Cheese & Dairy" at bounding box center [575, 353] width 84 height 15
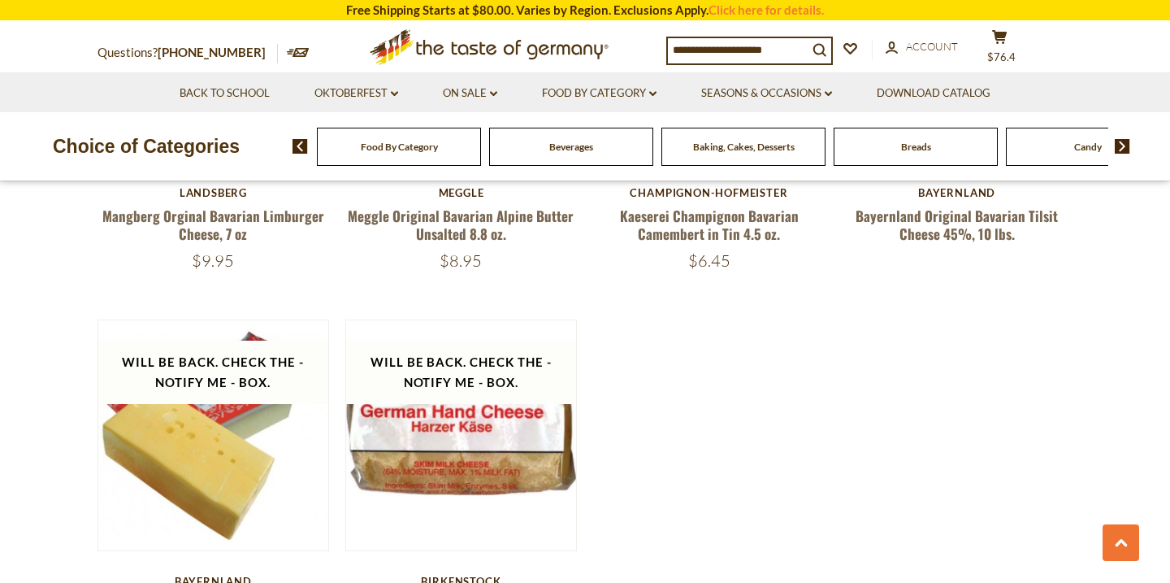
scroll to position [1927, 0]
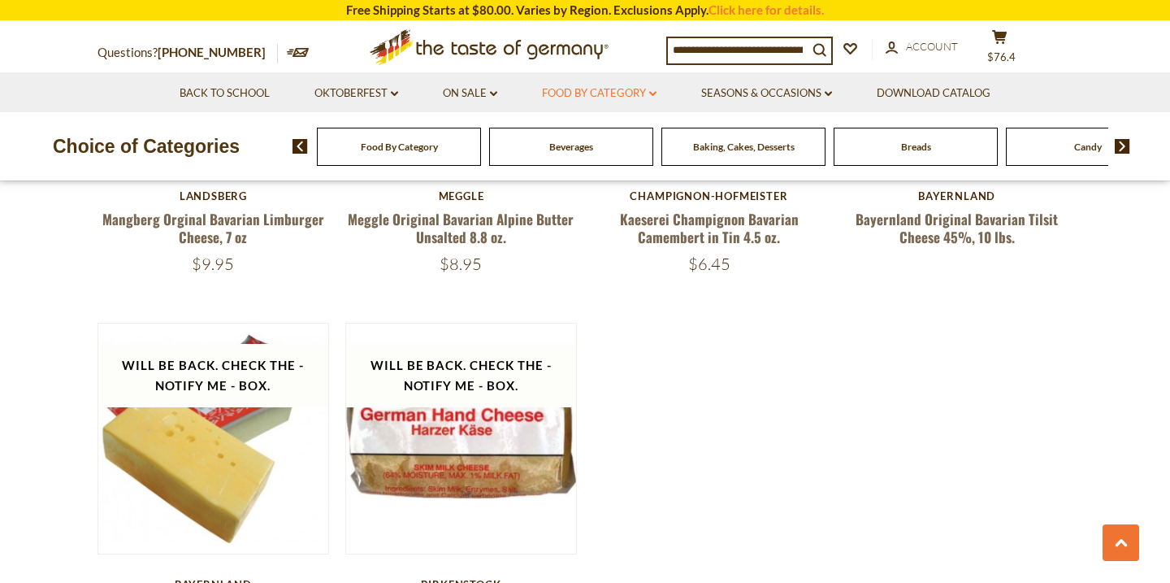
click at [654, 96] on icon "dropdown_arrow" at bounding box center [652, 94] width 7 height 6
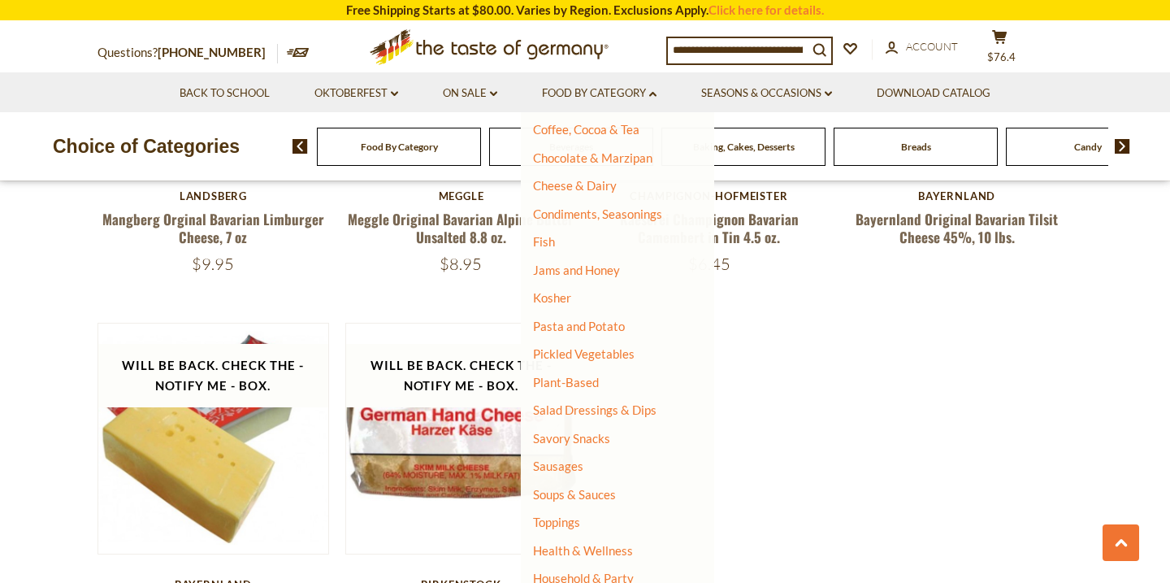
scroll to position [260, 0]
click at [569, 383] on link "Plant-Based" at bounding box center [566, 380] width 66 height 15
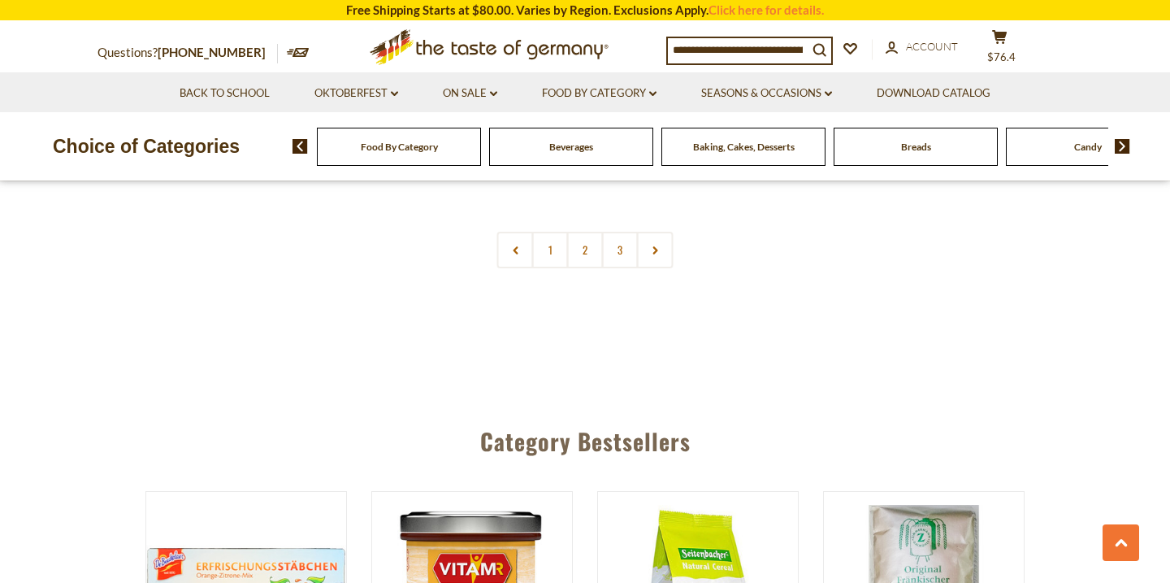
scroll to position [3923, 0]
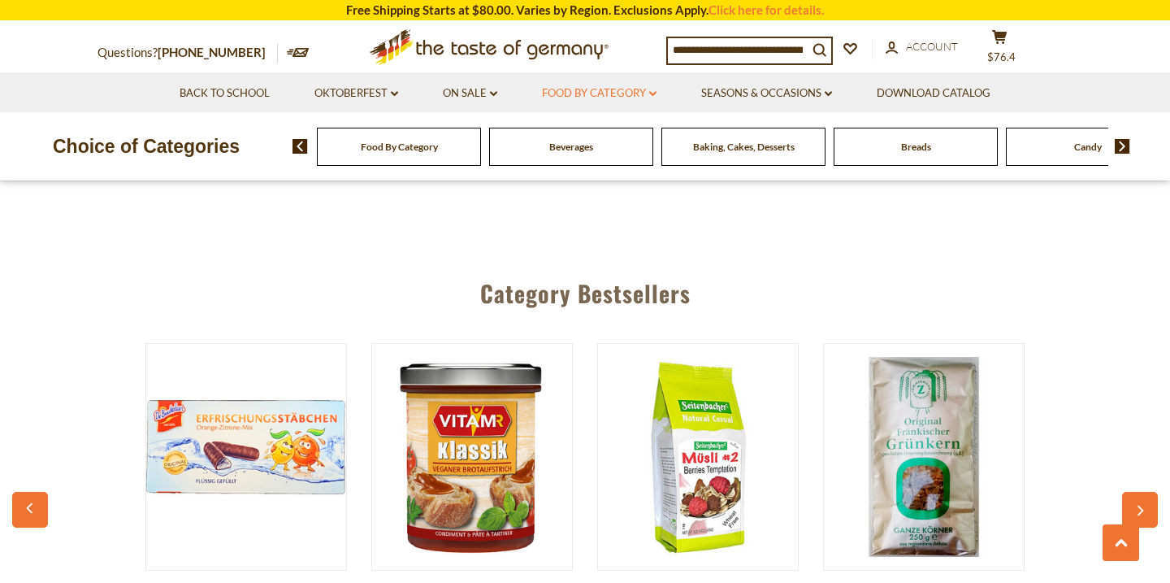
click at [650, 89] on link "Food By Category dropdown_arrow" at bounding box center [599, 93] width 115 height 18
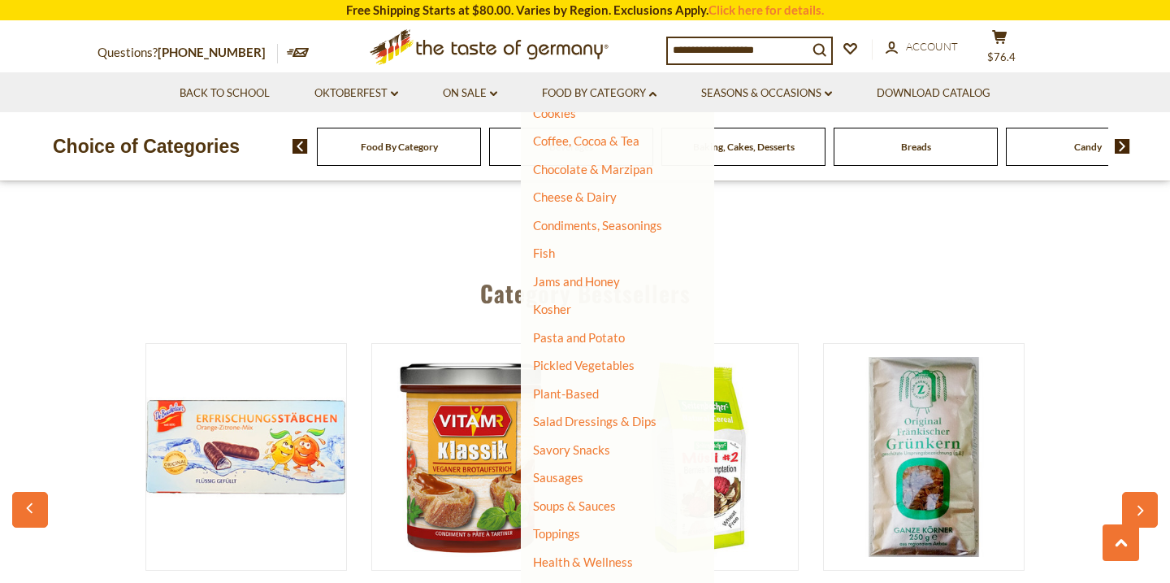
scroll to position [250, 0]
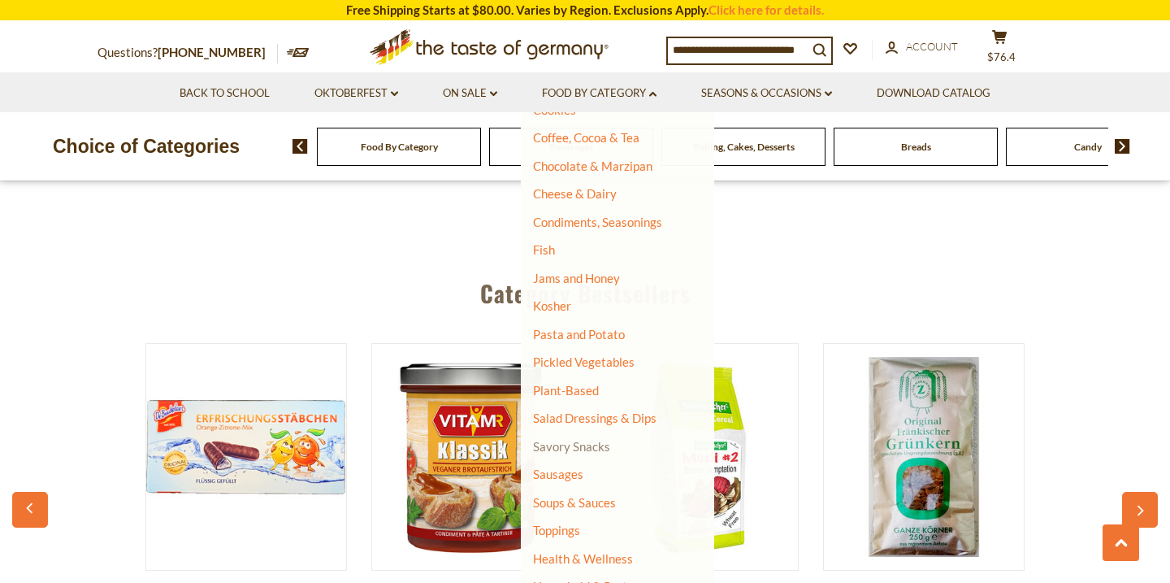
click at [585, 443] on link "Savory Snacks" at bounding box center [571, 446] width 77 height 15
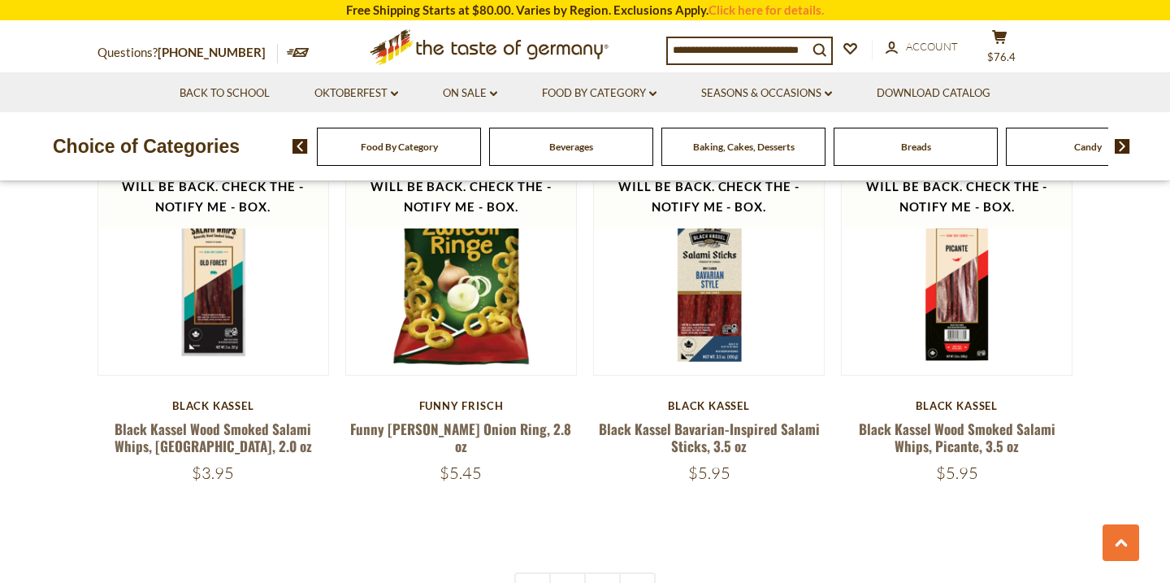
scroll to position [3726, 0]
click at [654, 97] on icon "dropdown_arrow" at bounding box center [652, 94] width 7 height 6
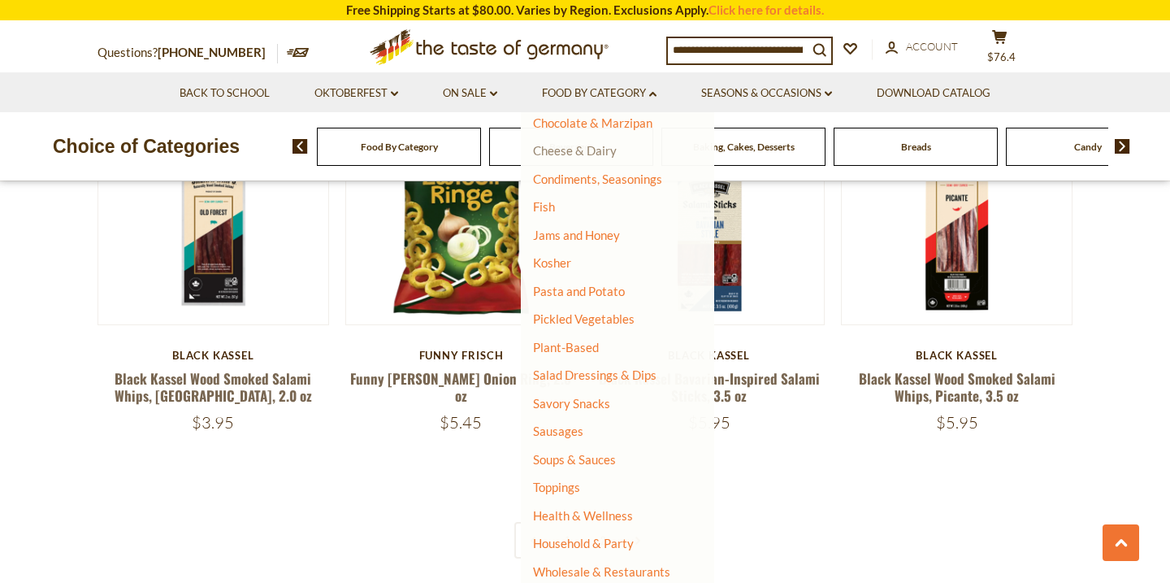
scroll to position [3795, 0]
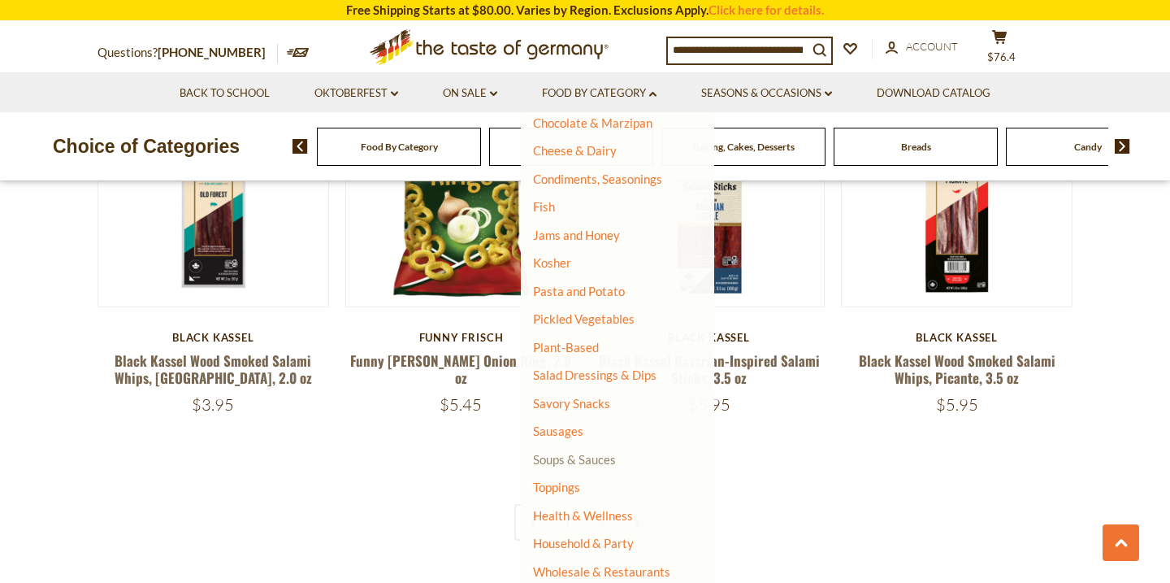
click at [570, 460] on link "Soups & Sauces" at bounding box center [574, 459] width 83 height 15
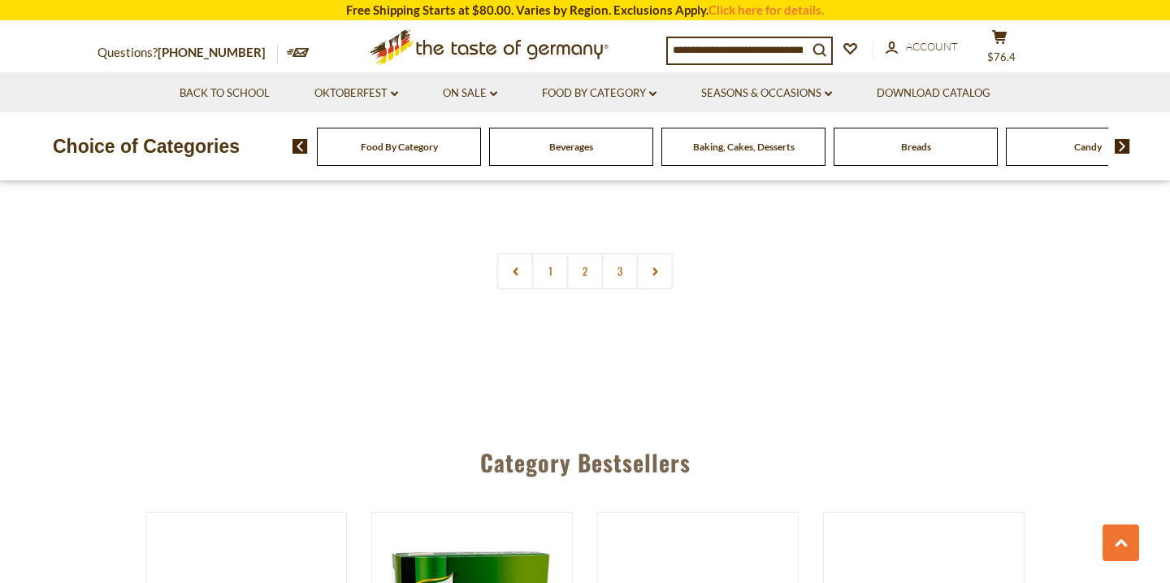
scroll to position [3904, 0]
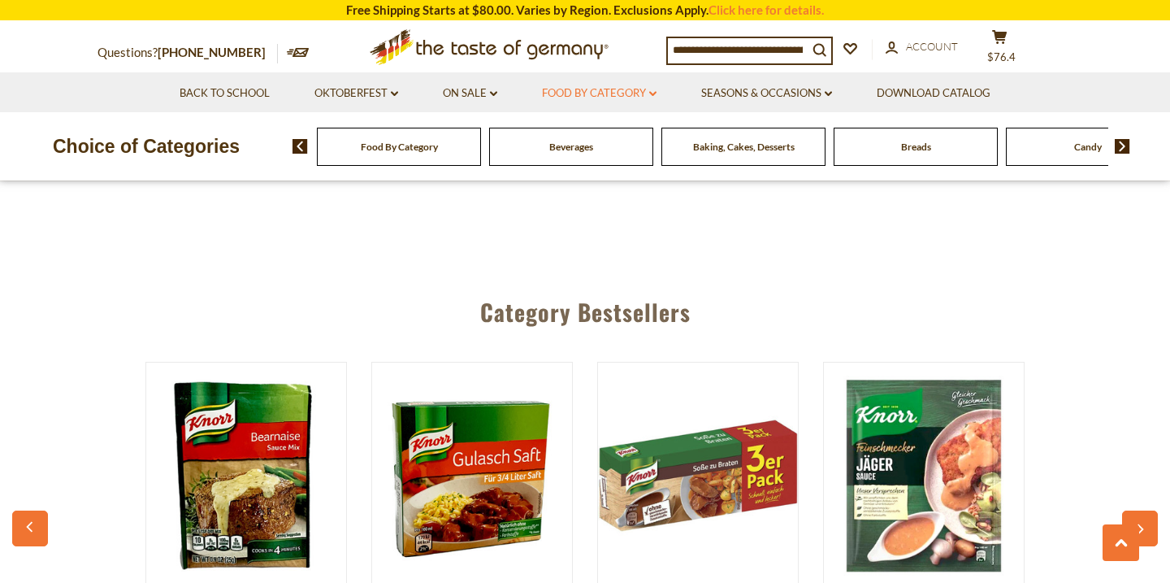
click at [629, 96] on link "Food By Category dropdown_arrow" at bounding box center [599, 93] width 115 height 18
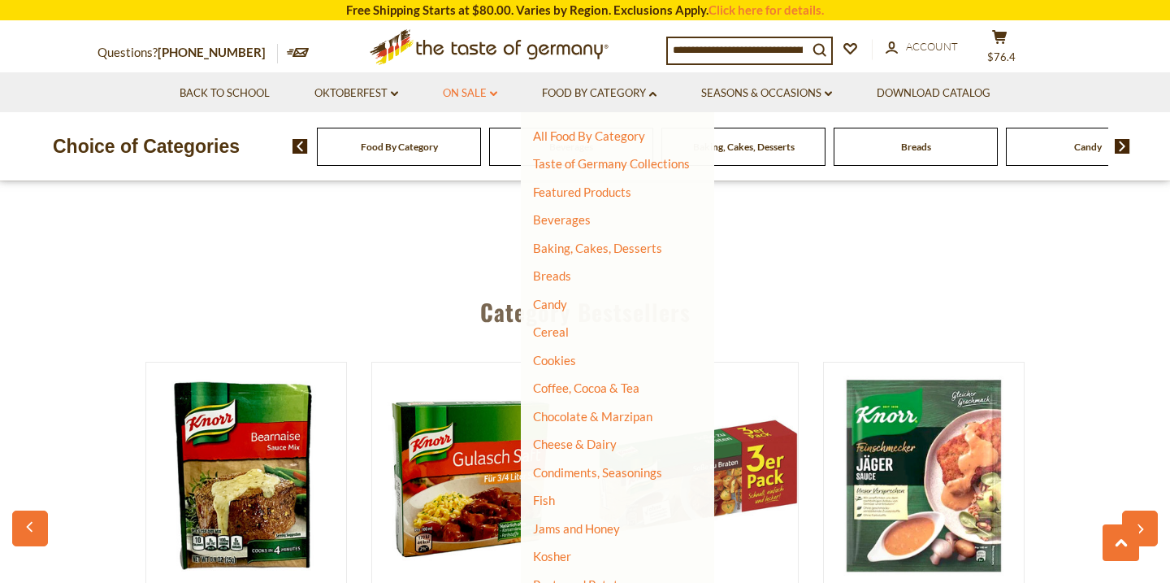
click at [490, 95] on icon "dropdown_arrow" at bounding box center [493, 94] width 7 height 6
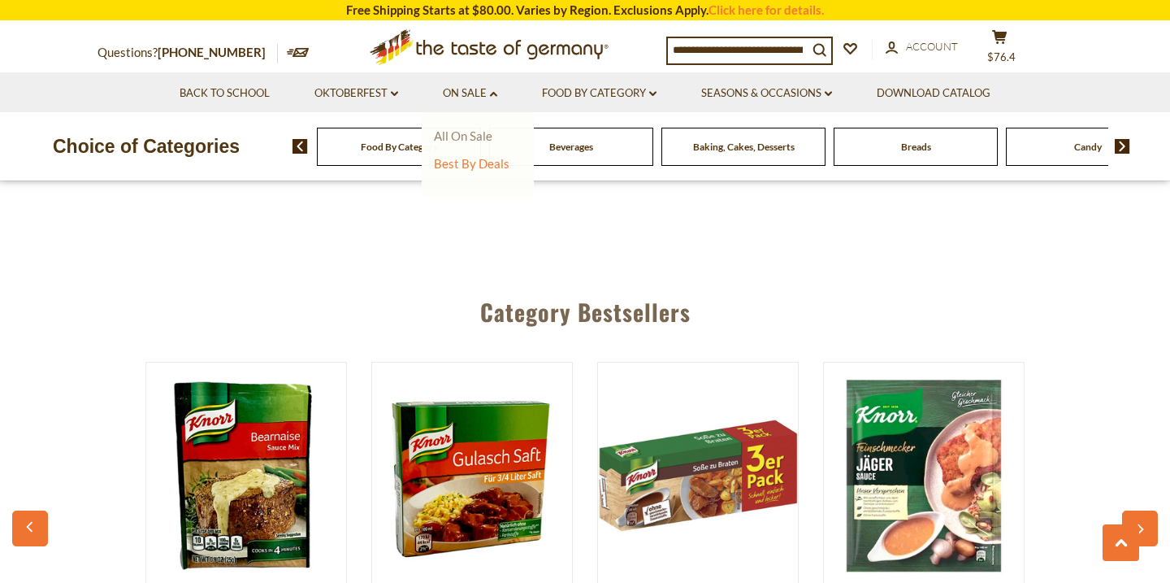
click at [468, 135] on link "All On Sale" at bounding box center [463, 135] width 58 height 15
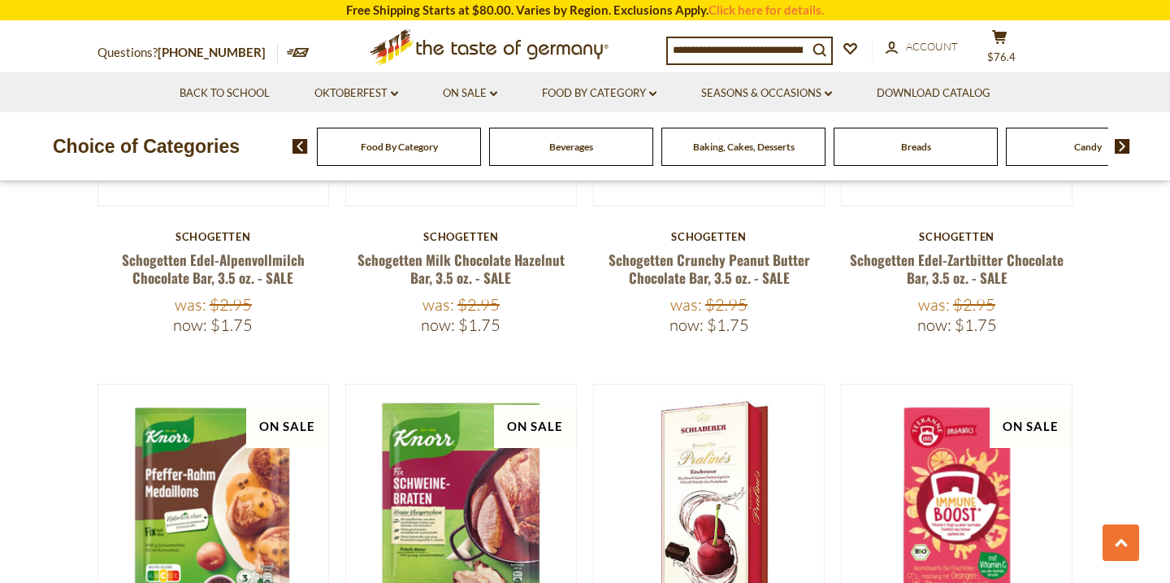
scroll to position [1727, 0]
